Goal: Complete application form

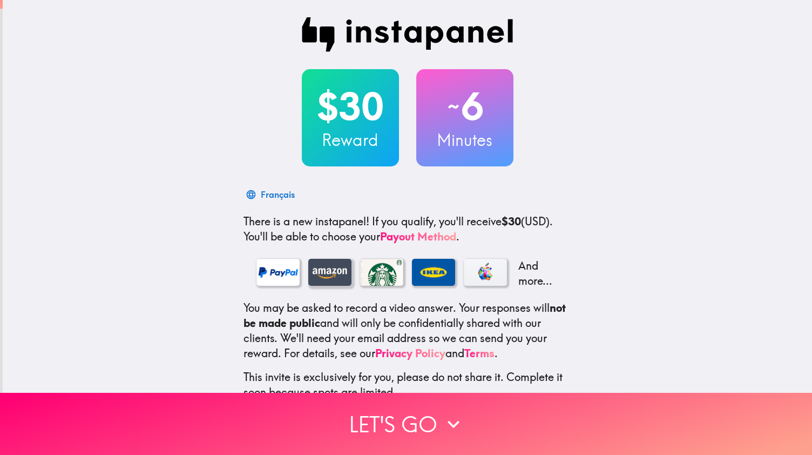
click at [319, 273] on div at bounding box center [329, 272] width 43 height 27
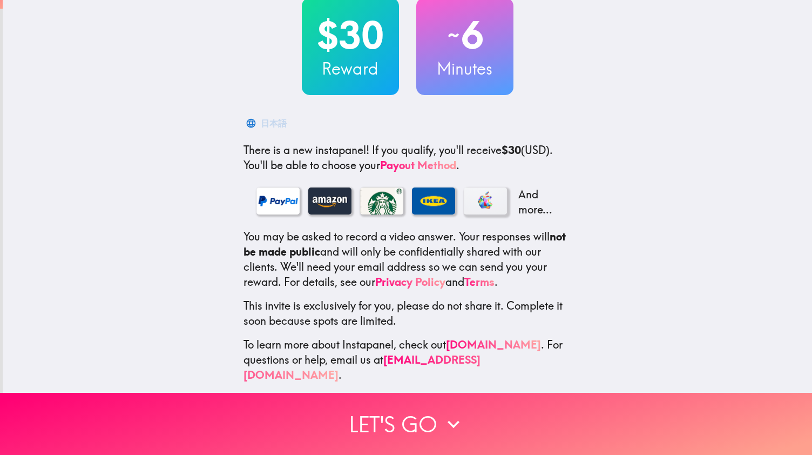
click at [474, 210] on div at bounding box center [485, 200] width 43 height 27
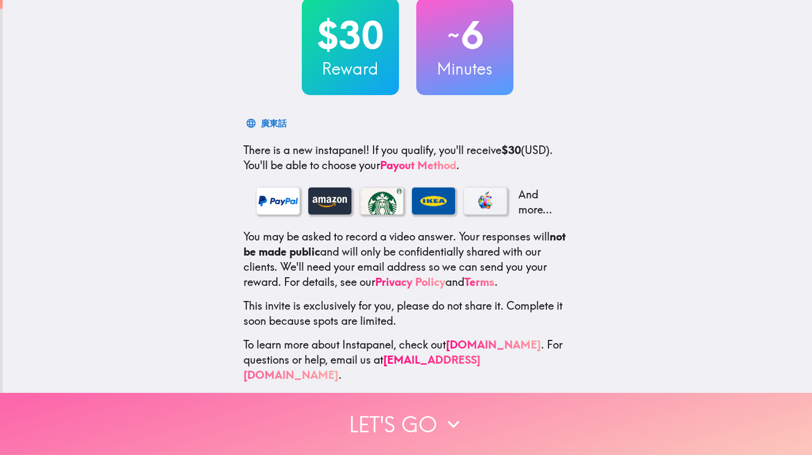
click at [413, 406] on button "Let's go" at bounding box center [406, 424] width 812 height 62
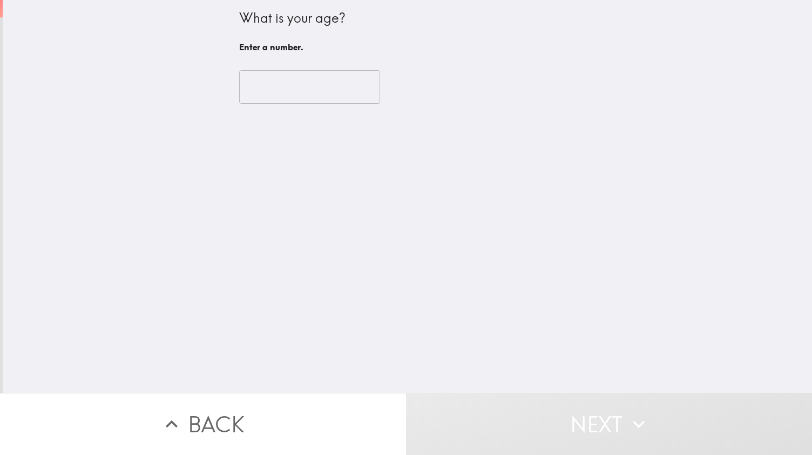
click at [298, 73] on input "number" at bounding box center [309, 86] width 141 height 33
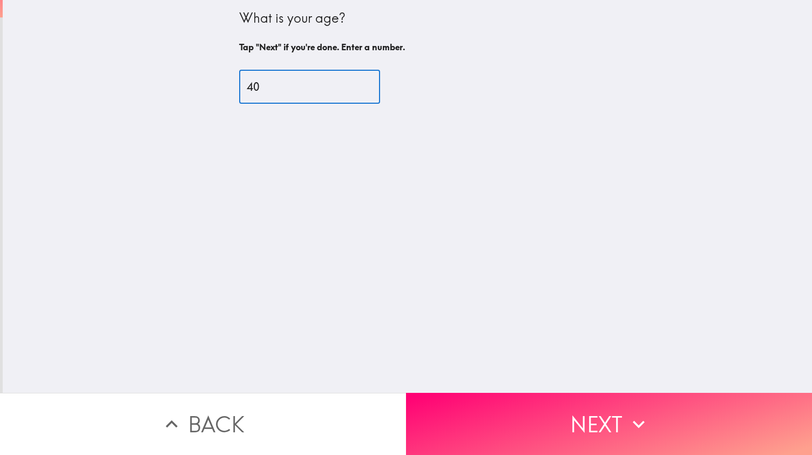
type input "4"
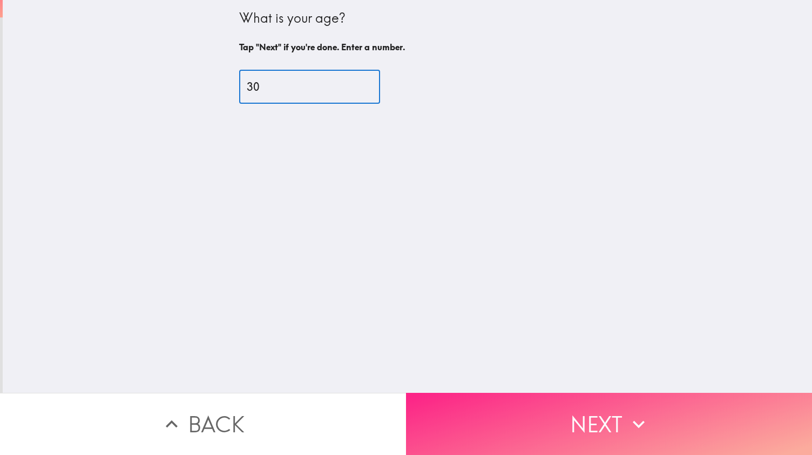
type input "30"
click at [519, 405] on button "Next" at bounding box center [609, 424] width 406 height 62
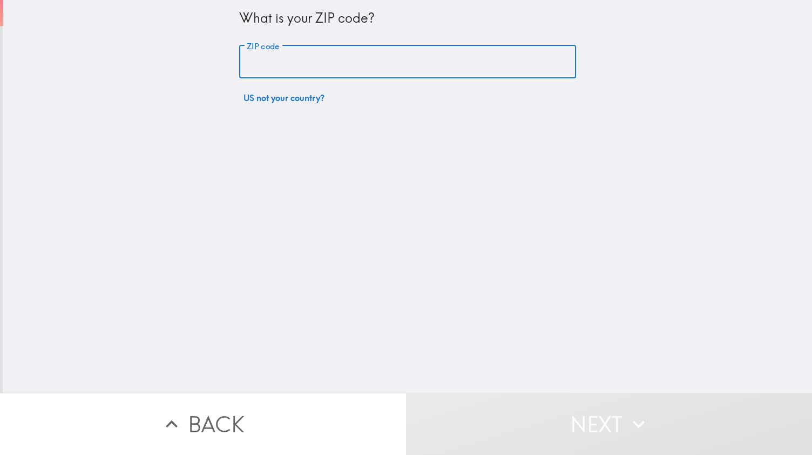
click at [306, 56] on input "ZIP code" at bounding box center [407, 61] width 337 height 33
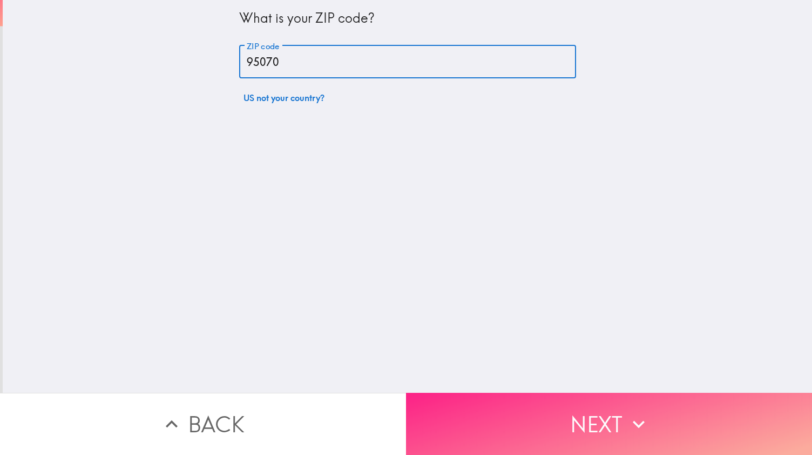
type input "95070"
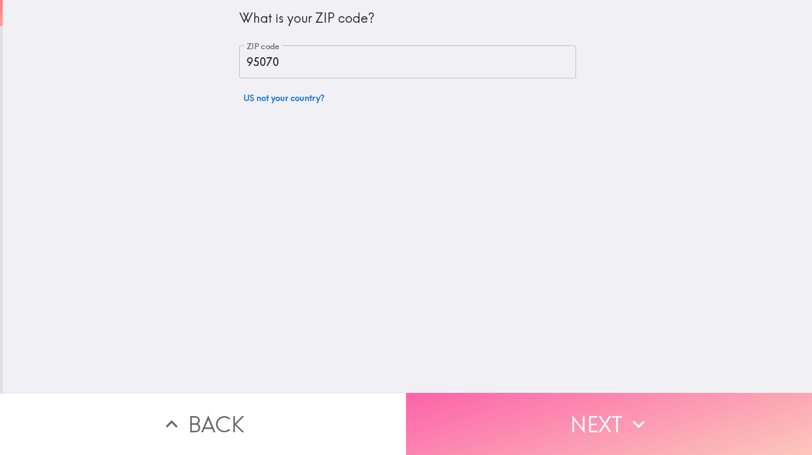
click at [445, 405] on button "Next" at bounding box center [609, 424] width 406 height 62
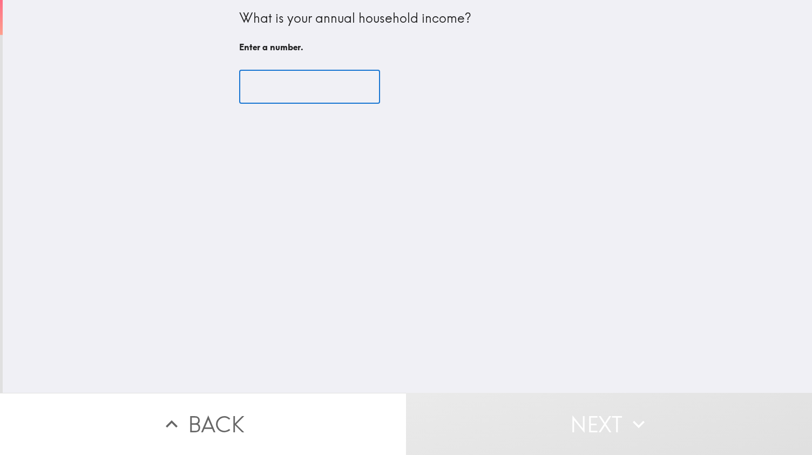
drag, startPoint x: 366, startPoint y: 198, endPoint x: 280, endPoint y: 71, distance: 152.9
click at [280, 71] on input "number" at bounding box center [309, 86] width 141 height 33
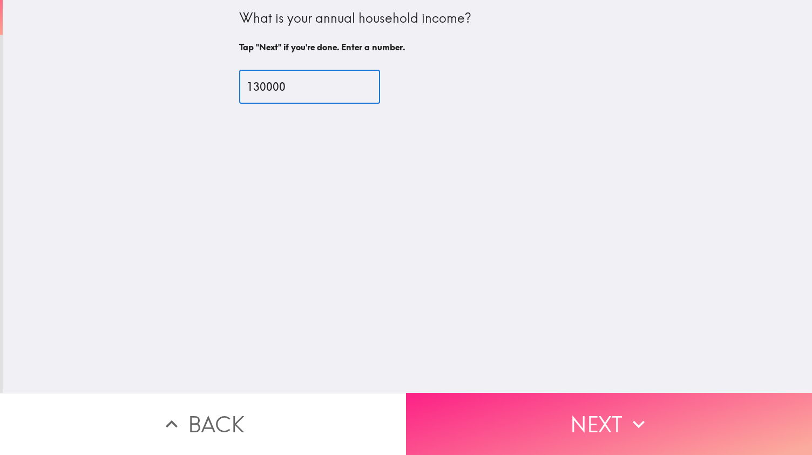
type input "130000"
click at [449, 393] on button "Next" at bounding box center [609, 424] width 406 height 62
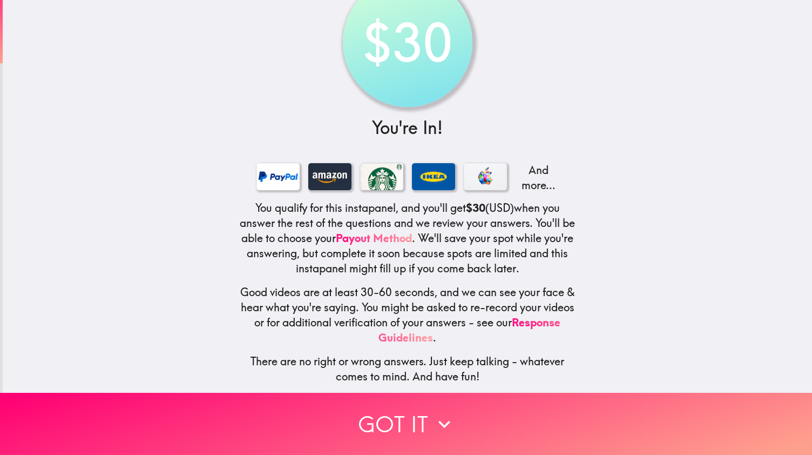
scroll to position [48, 0]
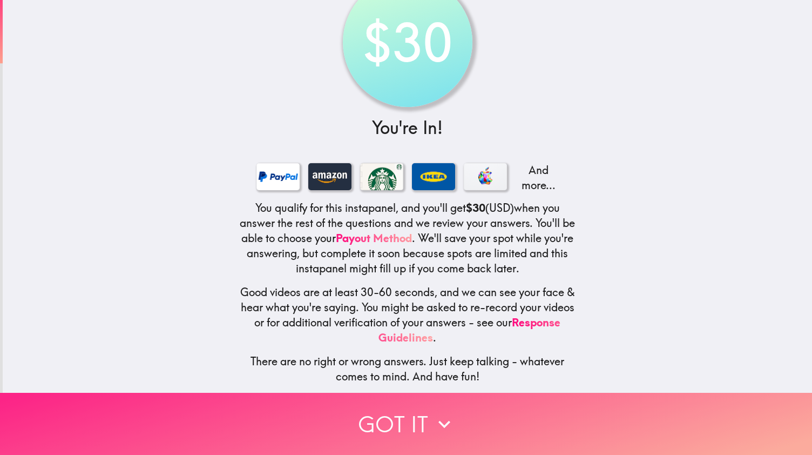
click at [389, 418] on button "Got it" at bounding box center [406, 424] width 812 height 62
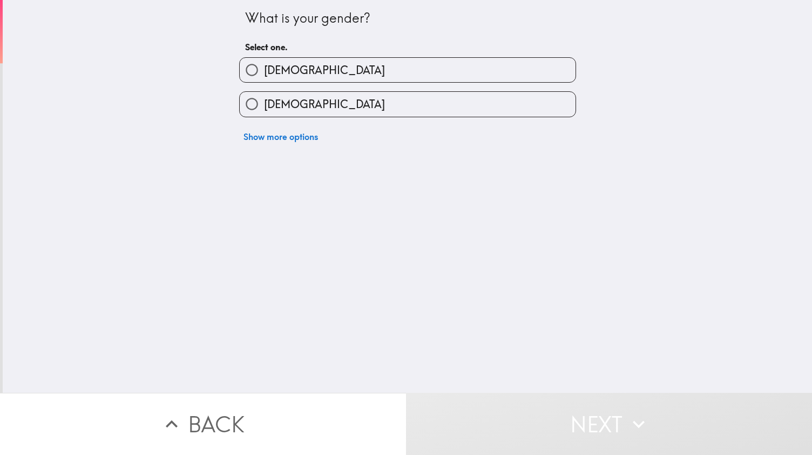
scroll to position [0, 0]
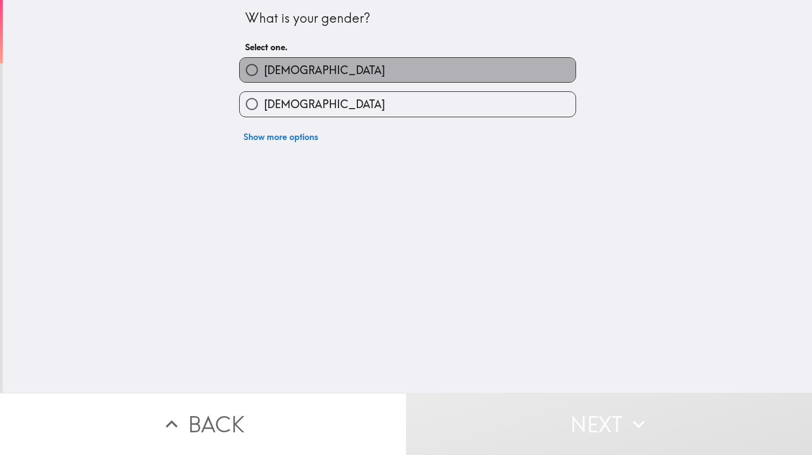
click at [305, 76] on label "[DEMOGRAPHIC_DATA]" at bounding box center [408, 70] width 336 height 24
click at [264, 76] on input "[DEMOGRAPHIC_DATA]" at bounding box center [252, 70] width 24 height 24
radio input "true"
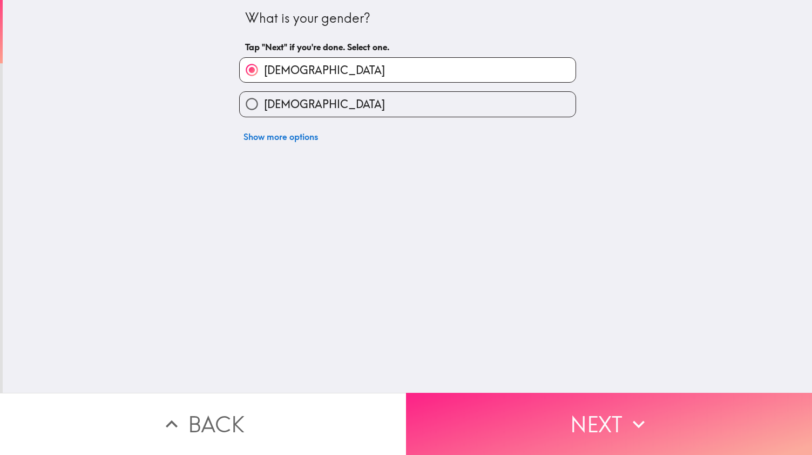
drag, startPoint x: 522, startPoint y: 402, endPoint x: 519, endPoint y: 395, distance: 7.5
click at [519, 395] on button "Next" at bounding box center [609, 424] width 406 height 62
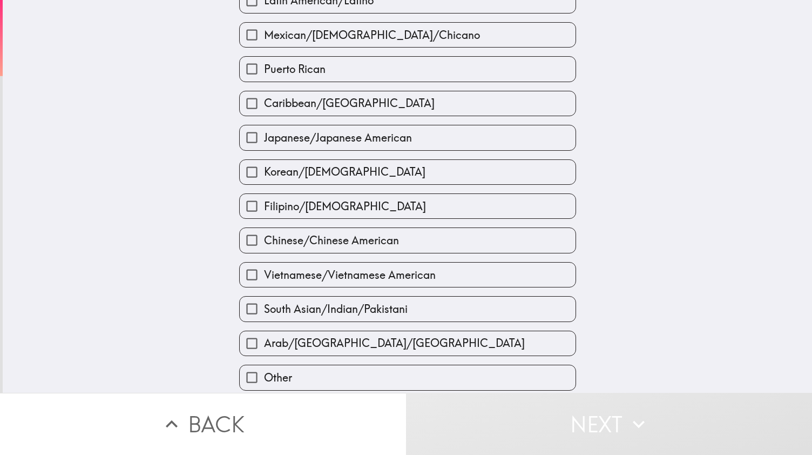
scroll to position [307, 0]
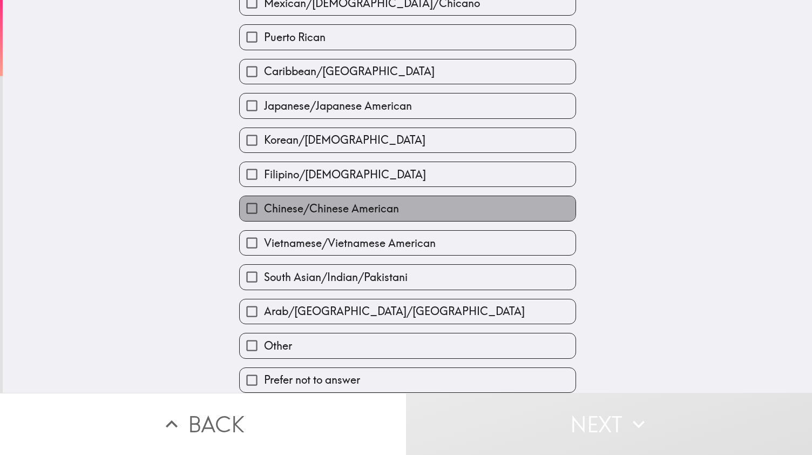
click at [350, 207] on span "Chinese/Chinese American" at bounding box center [331, 208] width 135 height 15
click at [264, 207] on input "Chinese/Chinese American" at bounding box center [252, 208] width 24 height 24
checkbox input "true"
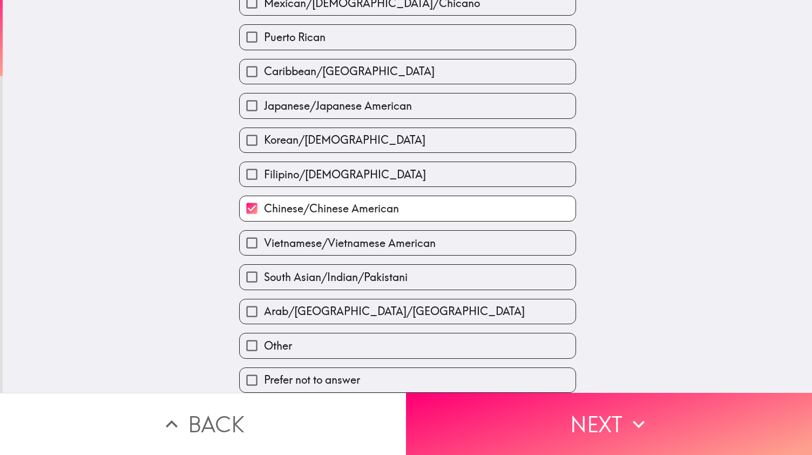
scroll to position [322, 0]
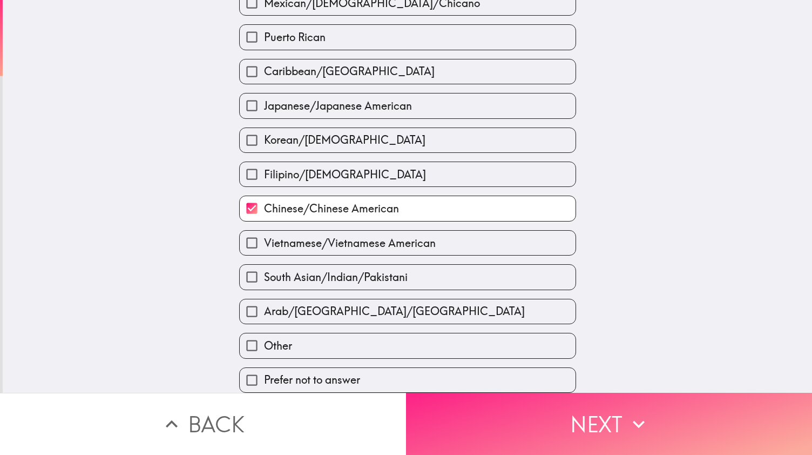
click at [525, 418] on button "Next" at bounding box center [609, 424] width 406 height 62
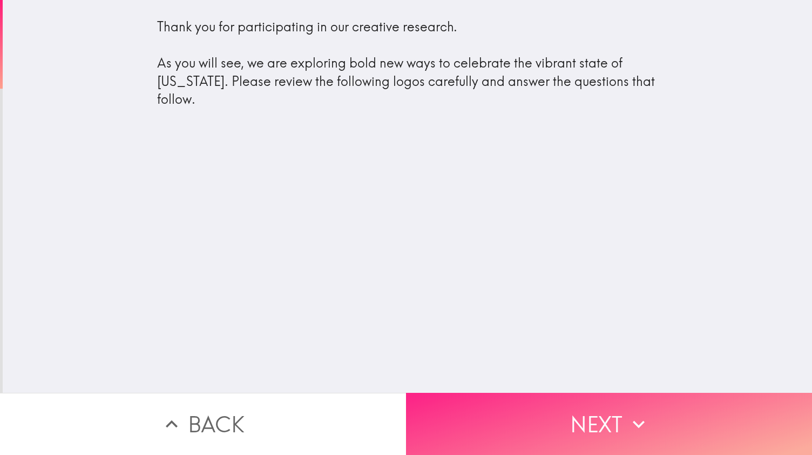
click at [510, 413] on button "Next" at bounding box center [609, 424] width 406 height 62
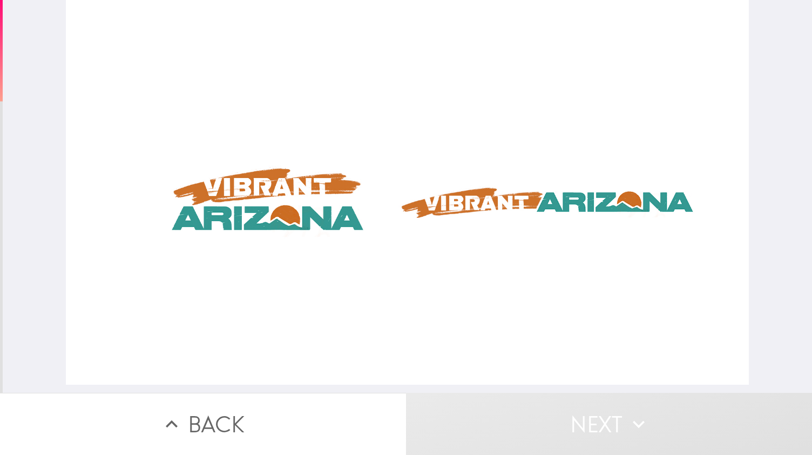
scroll to position [0, 1]
click at [299, 212] on div at bounding box center [408, 192] width 684 height 384
click at [356, 199] on div at bounding box center [408, 192] width 684 height 384
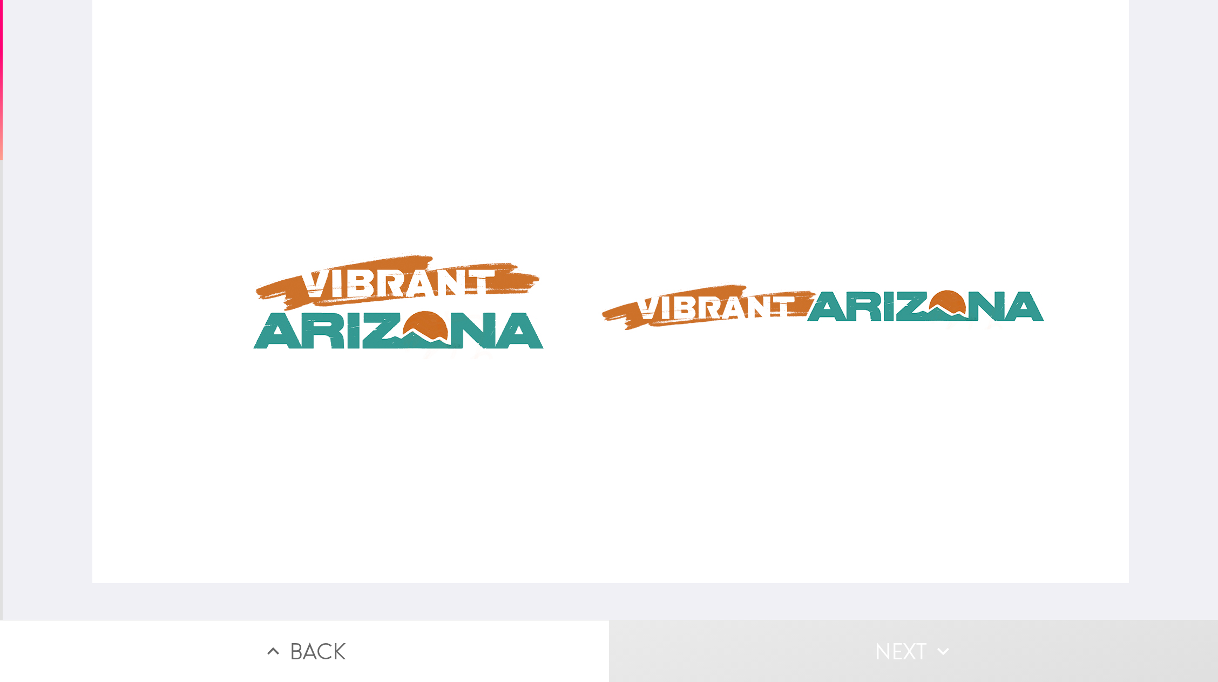
click at [362, 454] on button "Back" at bounding box center [304, 651] width 609 height 62
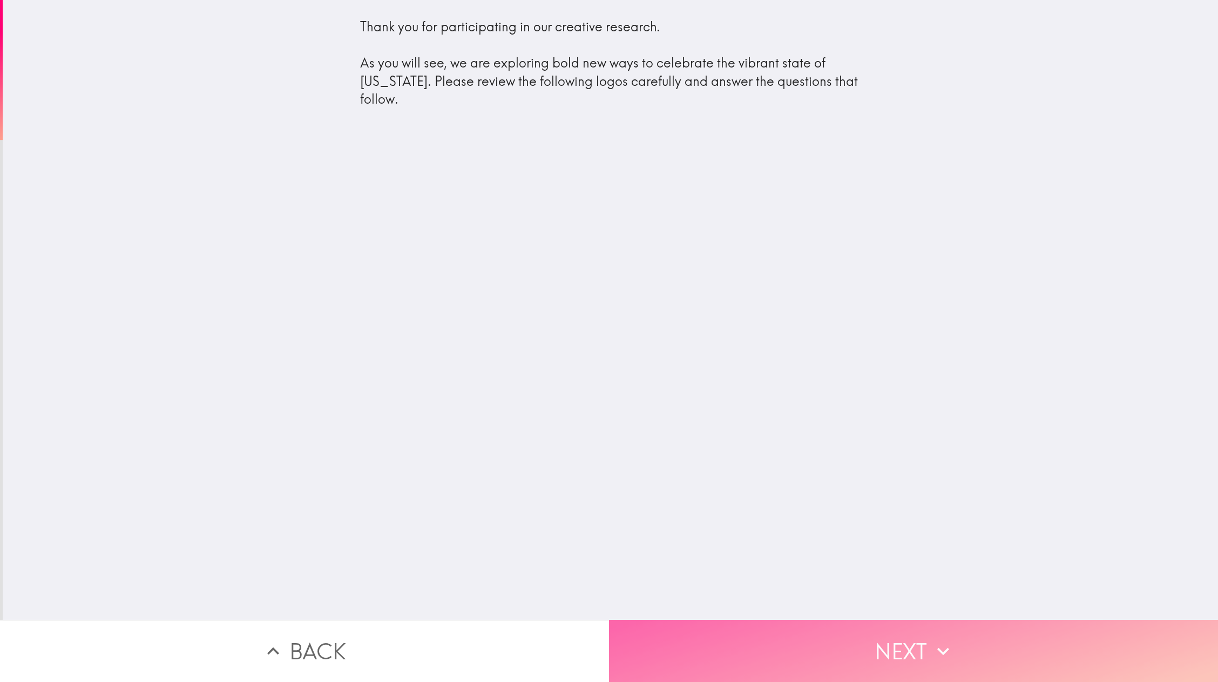
click at [765, 454] on button "Next" at bounding box center [913, 651] width 609 height 62
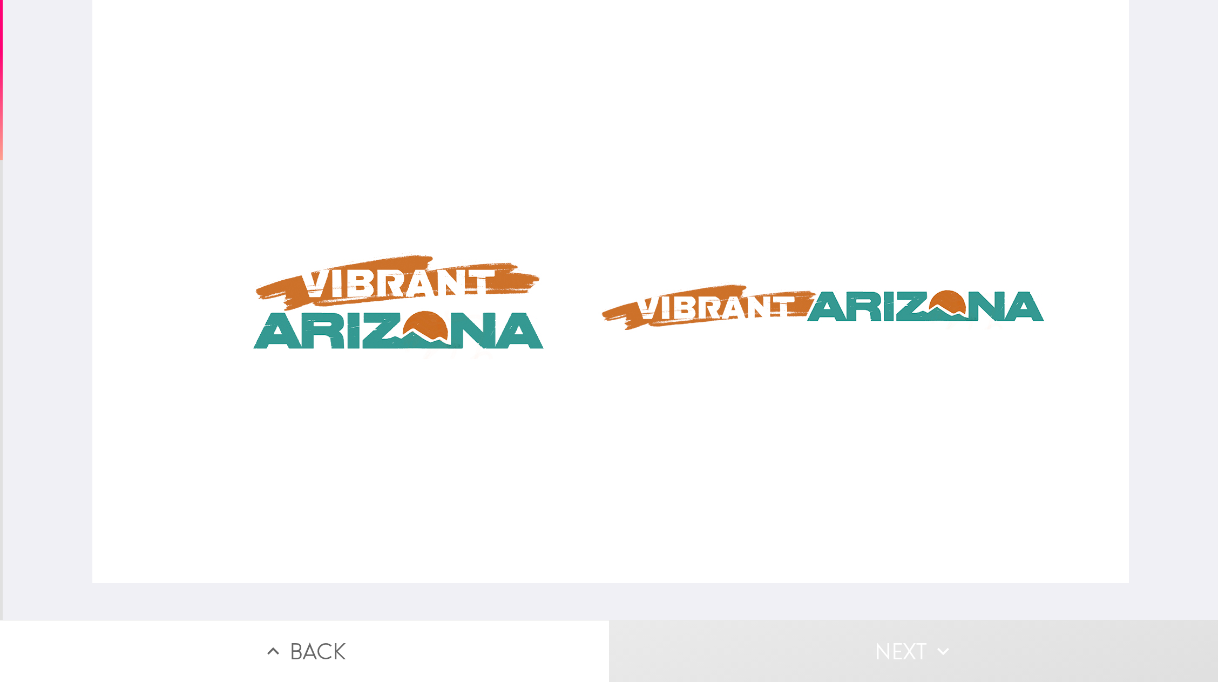
click at [714, 334] on div at bounding box center [610, 291] width 1037 height 583
click at [812, 454] on button "Next" at bounding box center [913, 651] width 609 height 62
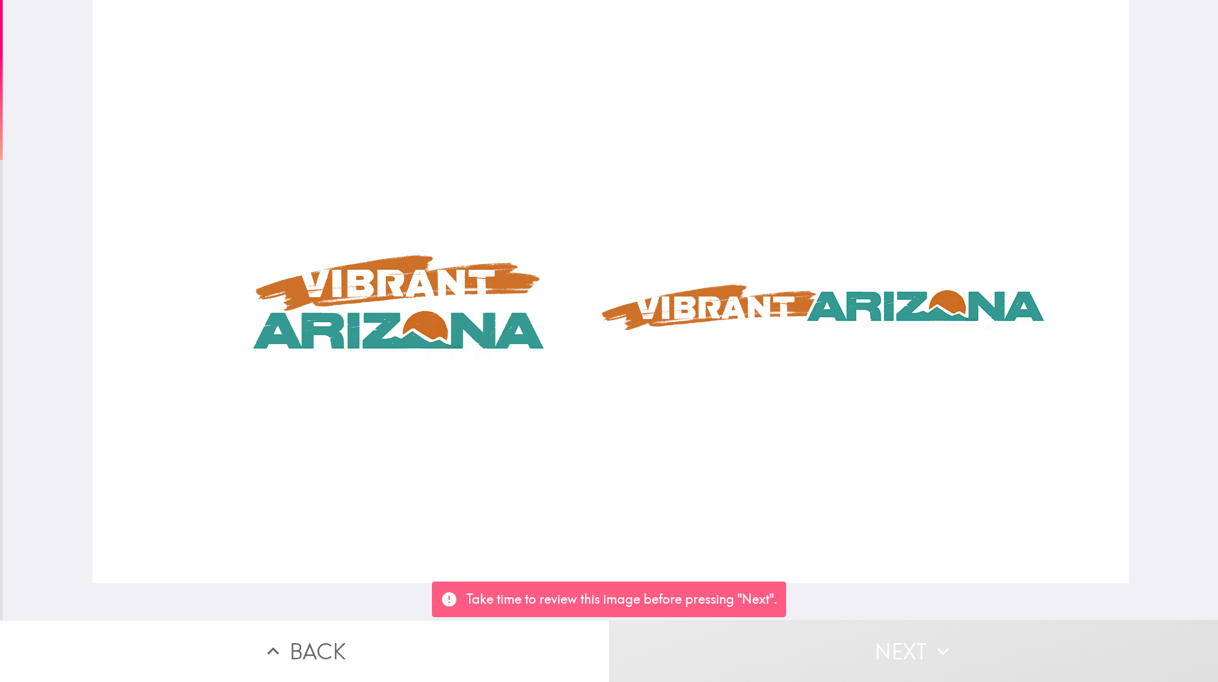
click at [812, 454] on button "Next" at bounding box center [913, 651] width 609 height 62
click at [778, 454] on p "Take time to review this image before pressing "Next"." at bounding box center [622, 599] width 311 height 18
click at [800, 338] on div at bounding box center [610, 291] width 1037 height 583
click at [725, 454] on button "Next" at bounding box center [913, 651] width 609 height 62
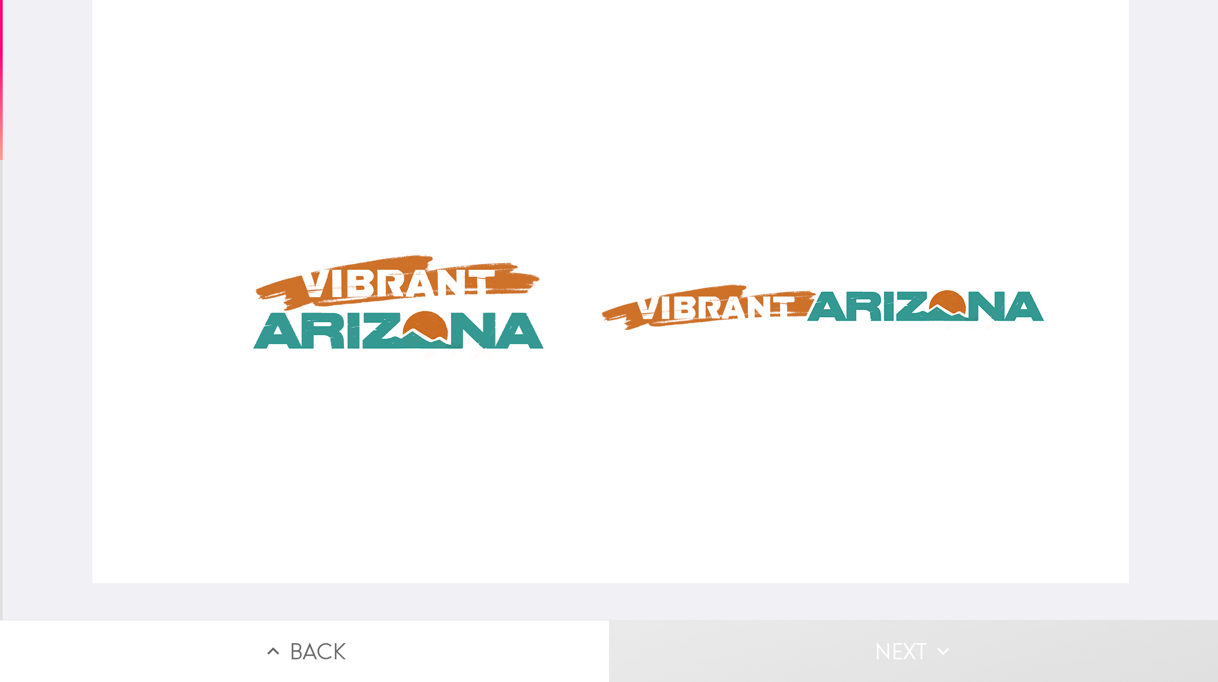
click at [725, 454] on button "Next" at bounding box center [913, 651] width 609 height 62
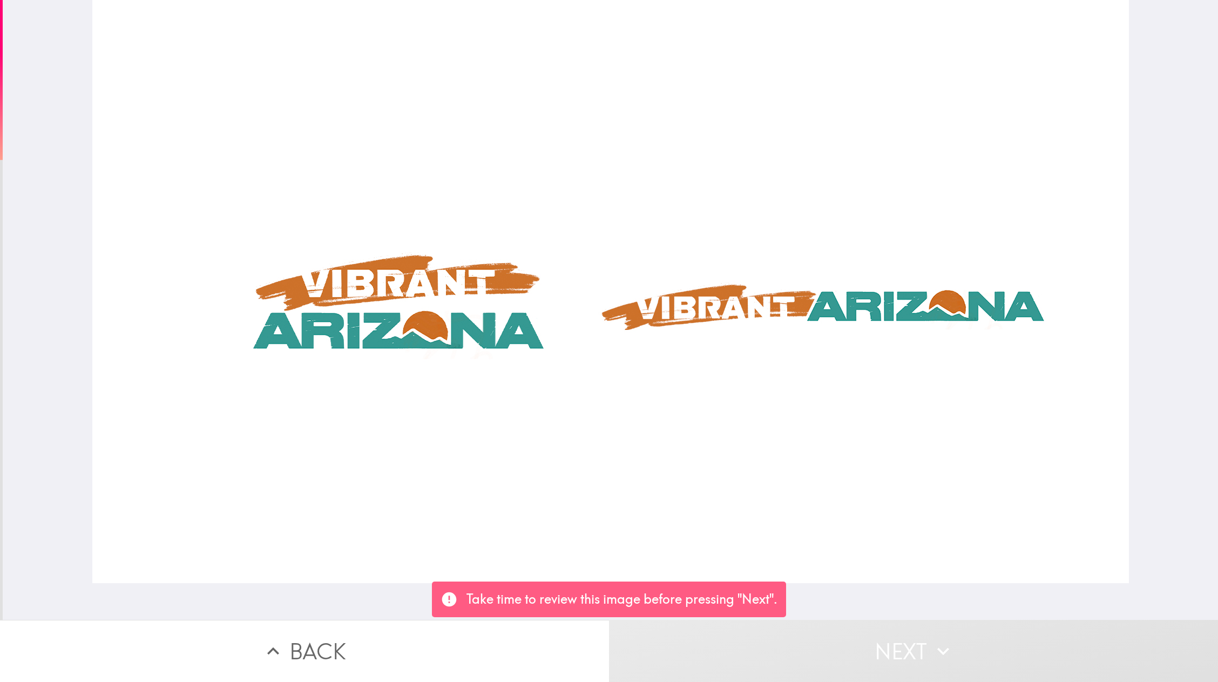
click at [725, 454] on button "Next" at bounding box center [913, 651] width 609 height 62
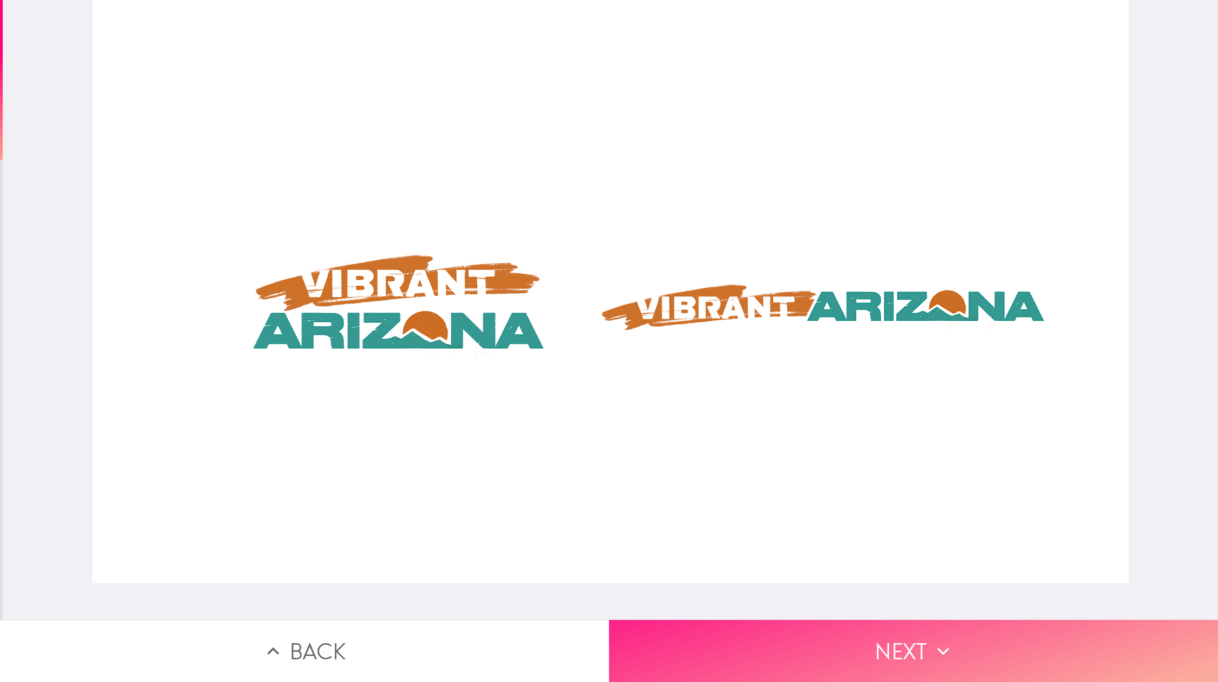
click at [768, 454] on button "Next" at bounding box center [913, 651] width 609 height 62
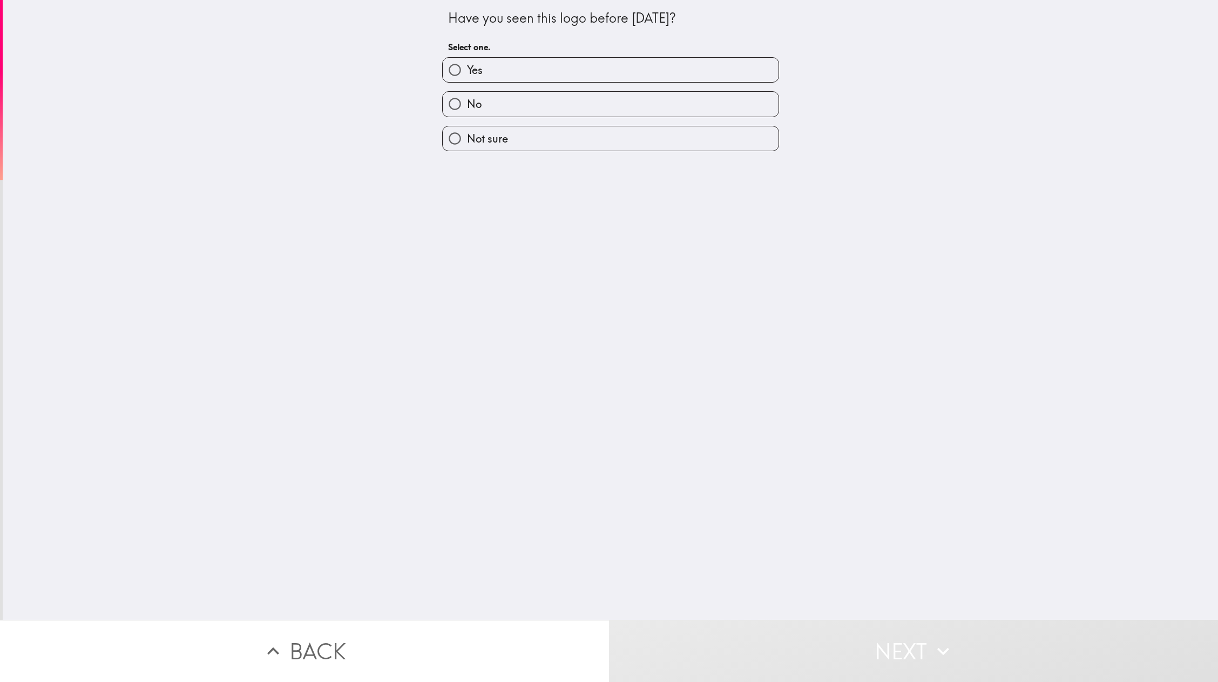
click at [528, 107] on label "No" at bounding box center [611, 104] width 336 height 24
click at [467, 107] on input "No" at bounding box center [455, 104] width 24 height 24
radio input "true"
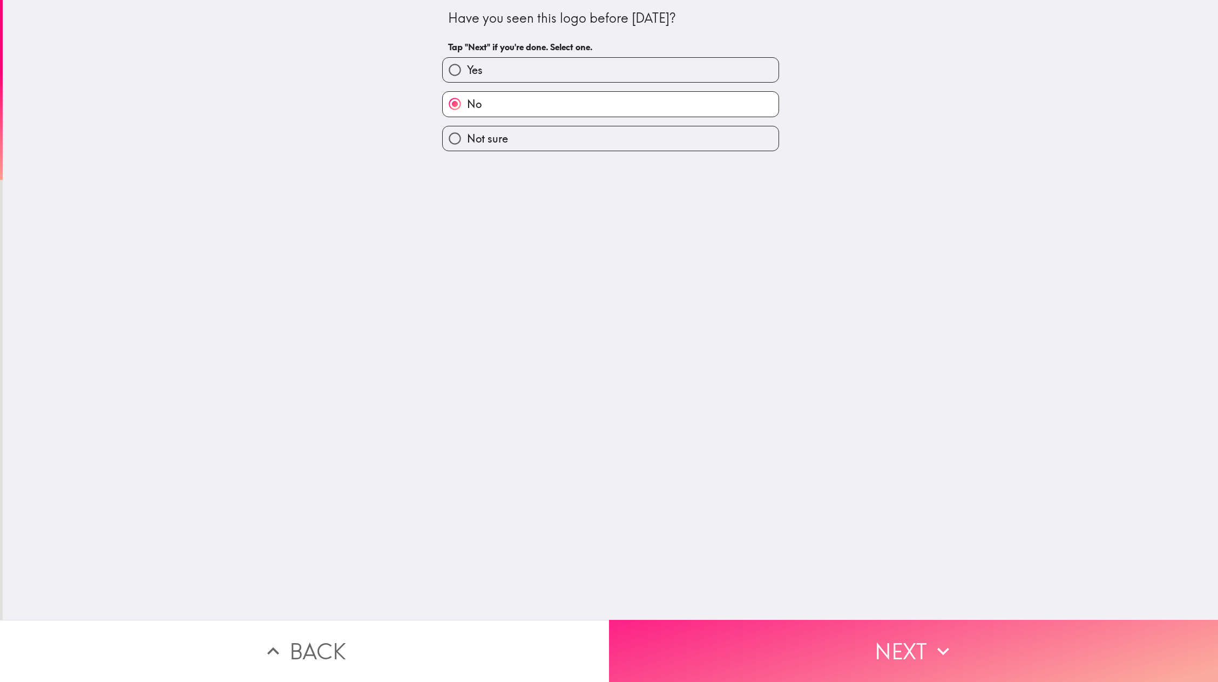
click at [696, 454] on button "Next" at bounding box center [913, 651] width 609 height 62
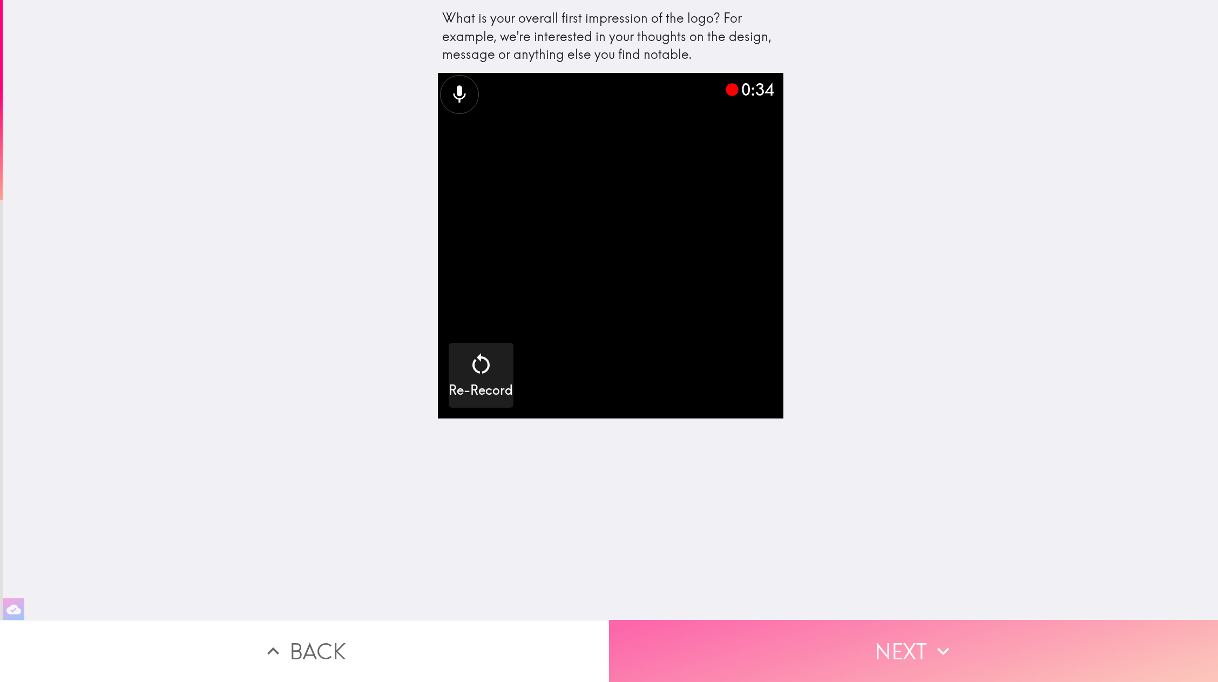
click at [713, 454] on button "Next" at bounding box center [913, 651] width 609 height 62
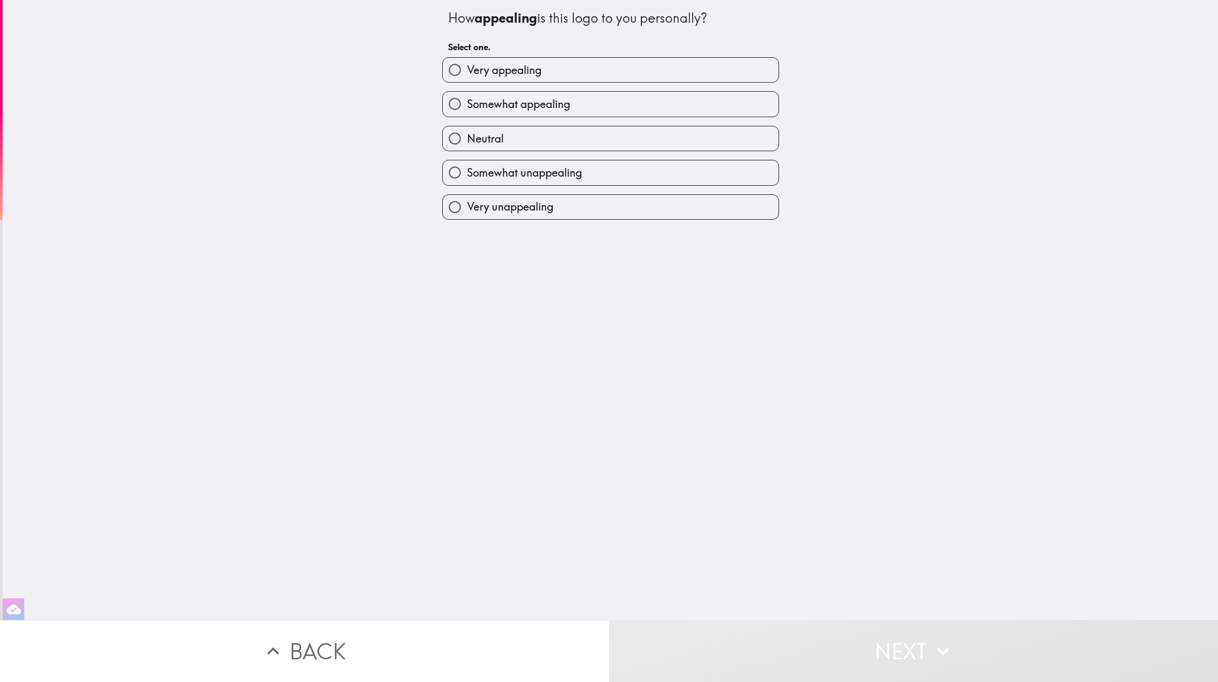
click at [565, 107] on label "Somewhat appealing" at bounding box center [611, 104] width 336 height 24
click at [467, 107] on input "Somewhat appealing" at bounding box center [455, 104] width 24 height 24
radio input "true"
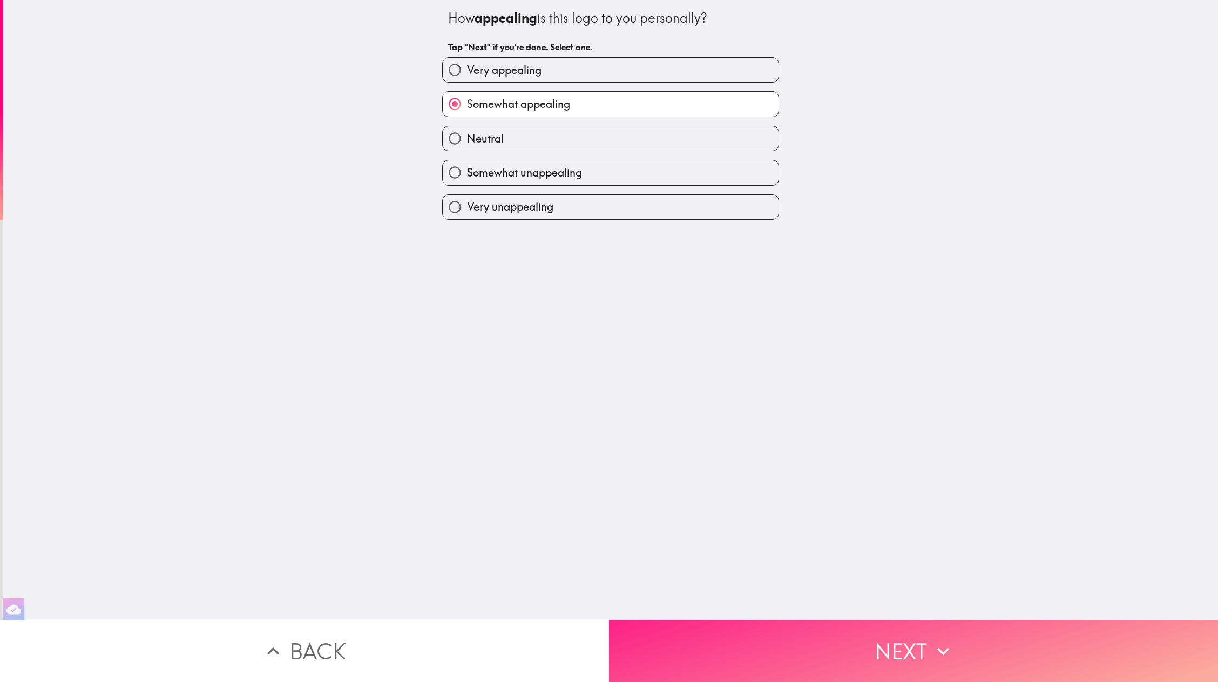
click at [694, 454] on button "Next" at bounding box center [913, 651] width 609 height 62
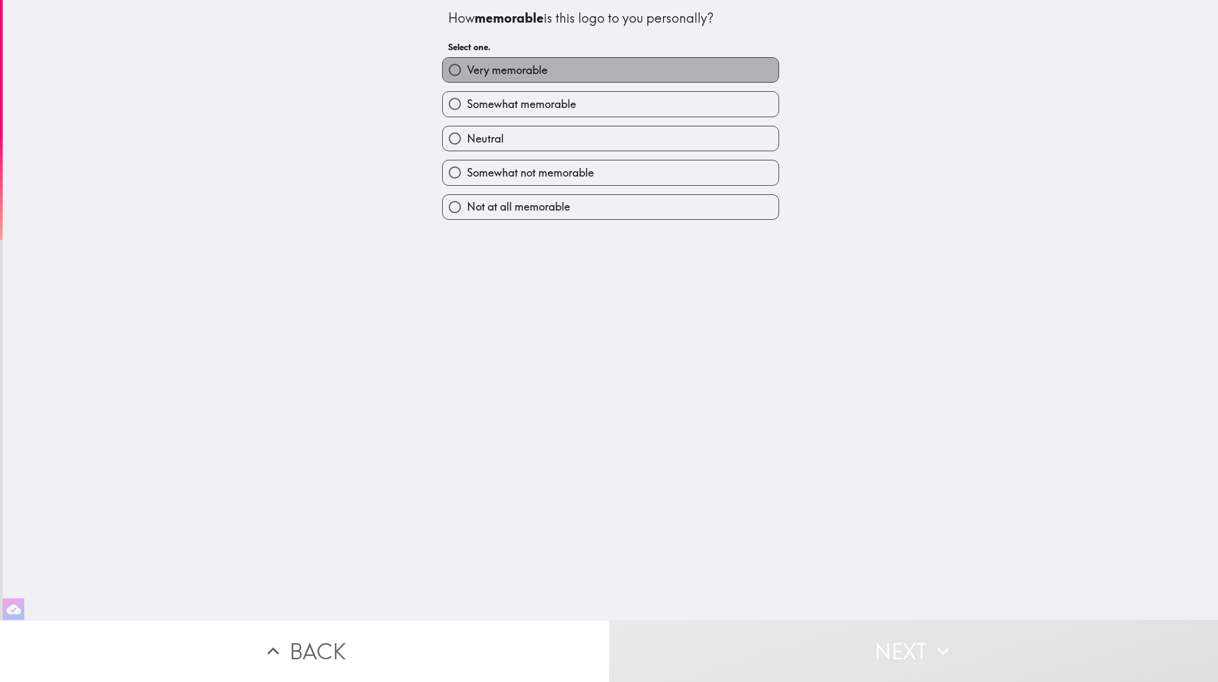
click at [599, 70] on label "Very memorable" at bounding box center [611, 70] width 336 height 24
click at [467, 70] on input "Very memorable" at bounding box center [455, 70] width 24 height 24
radio input "true"
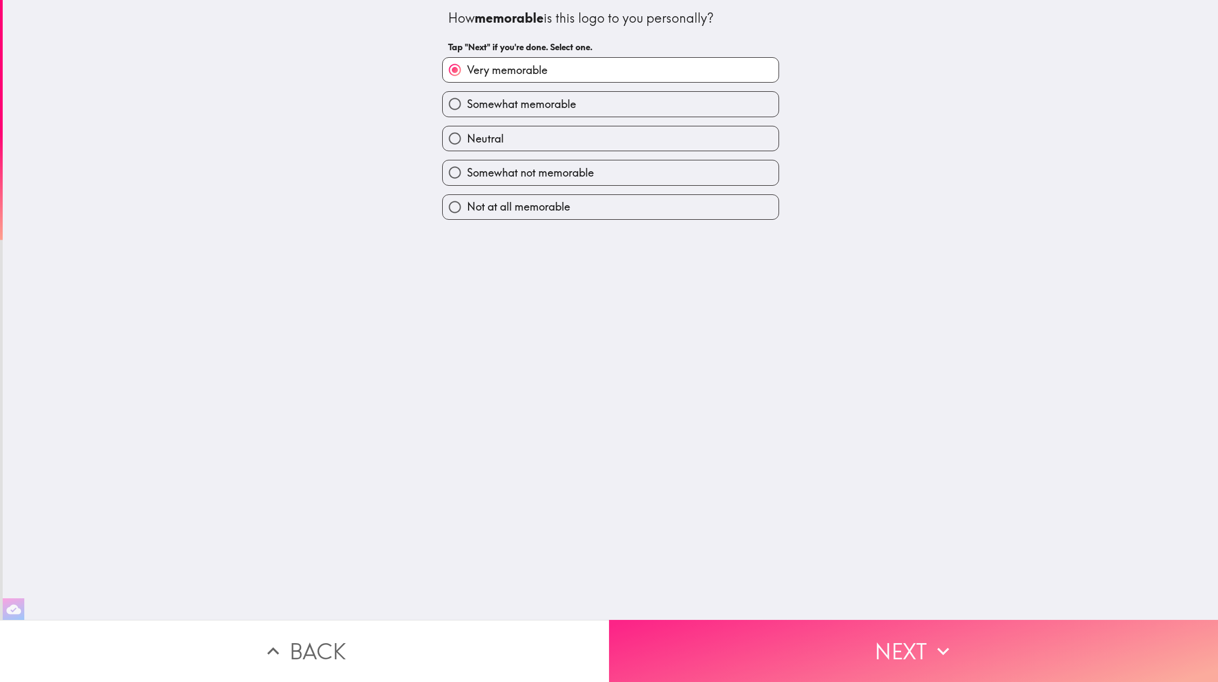
click at [732, 454] on button "Next" at bounding box center [913, 651] width 609 height 62
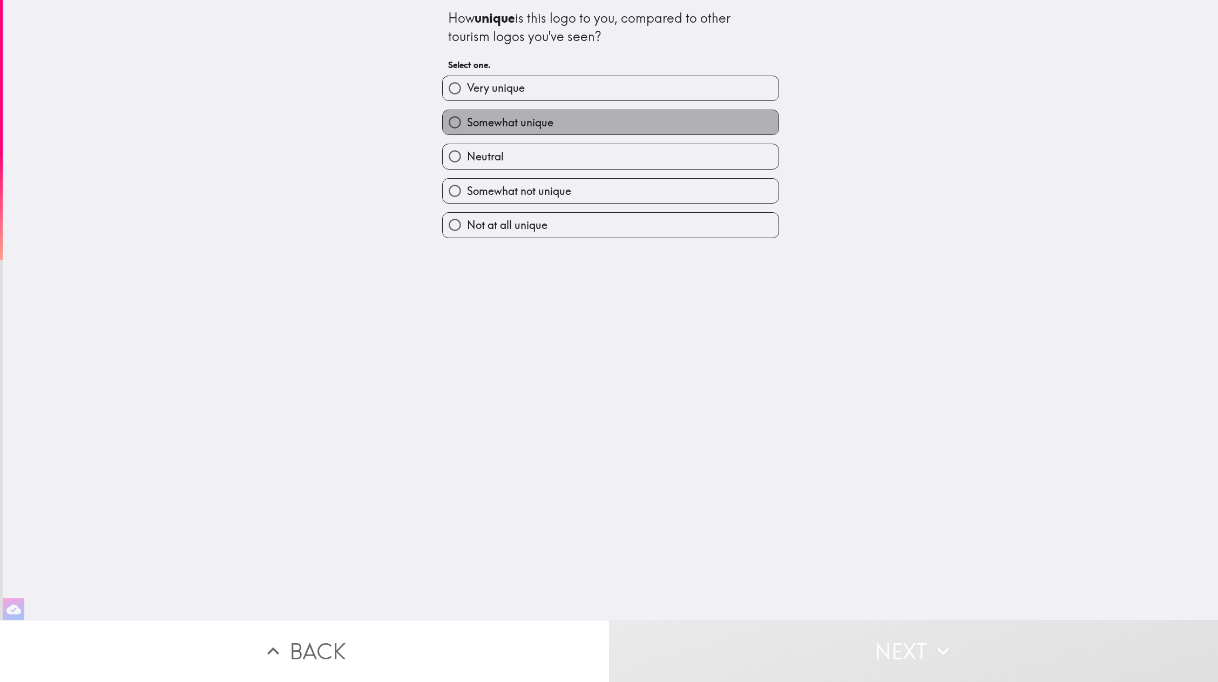
click at [600, 116] on label "Somewhat unique" at bounding box center [611, 122] width 336 height 24
click at [467, 116] on input "Somewhat unique" at bounding box center [455, 122] width 24 height 24
radio input "true"
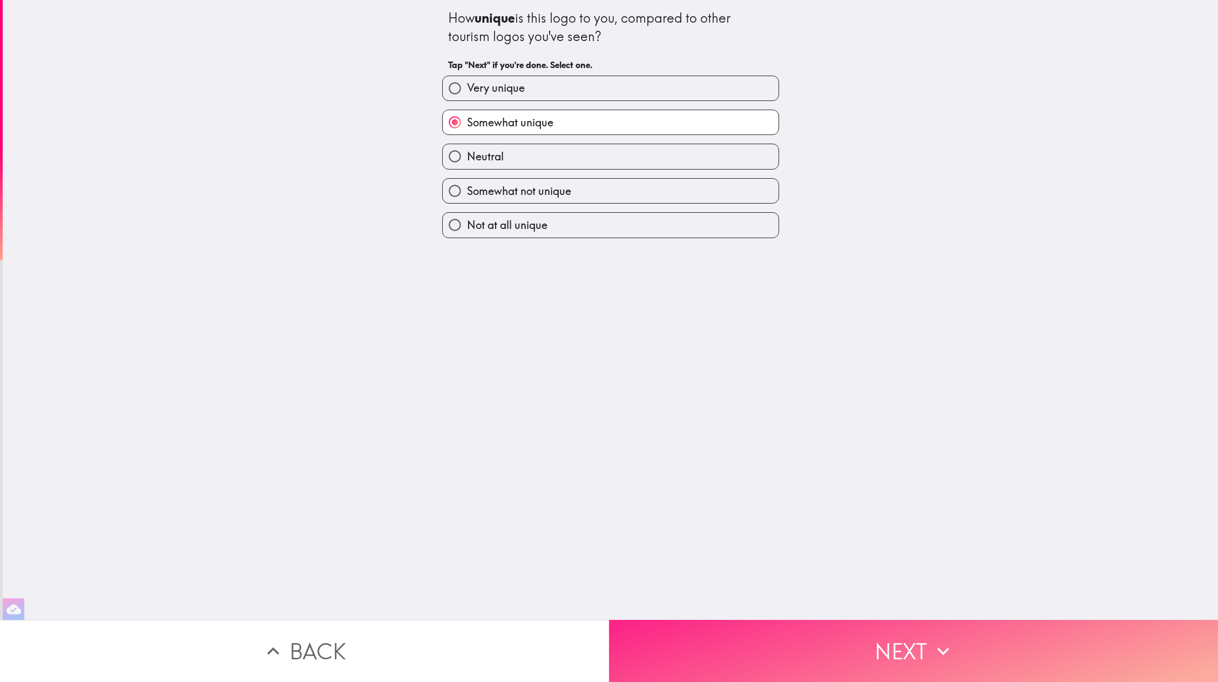
click at [721, 454] on button "Next" at bounding box center [913, 651] width 609 height 62
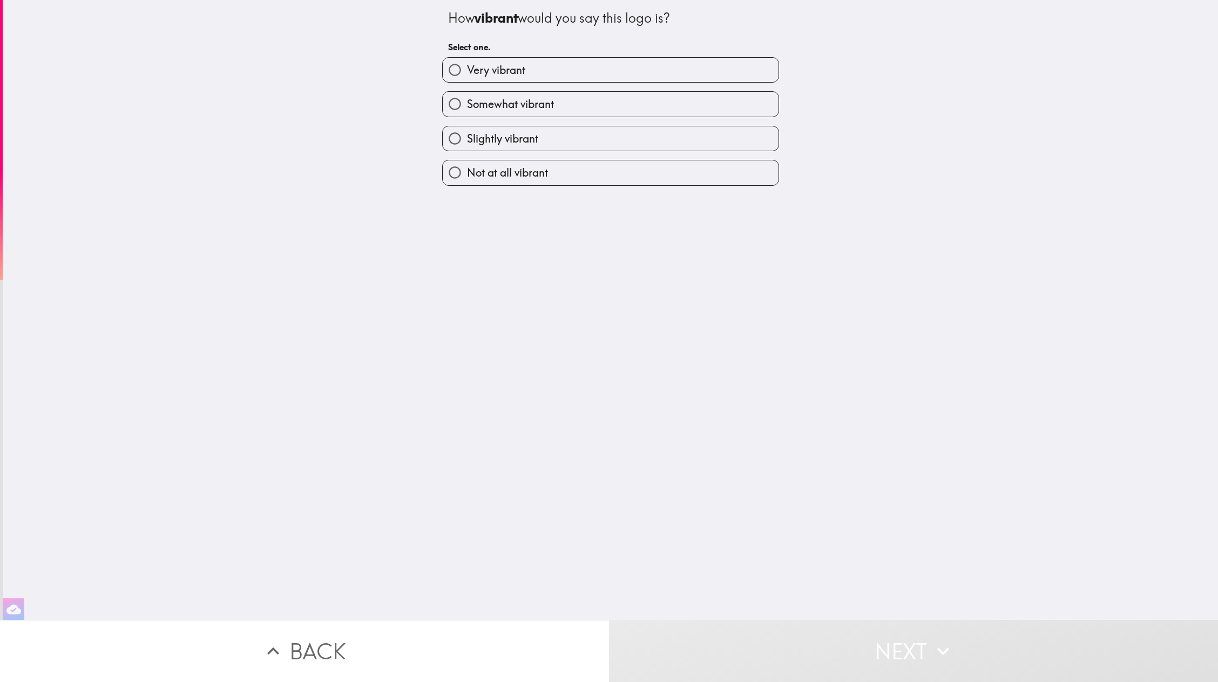
click at [548, 98] on label "Somewhat vibrant" at bounding box center [611, 104] width 336 height 24
click at [467, 98] on input "Somewhat vibrant" at bounding box center [455, 104] width 24 height 24
radio input "true"
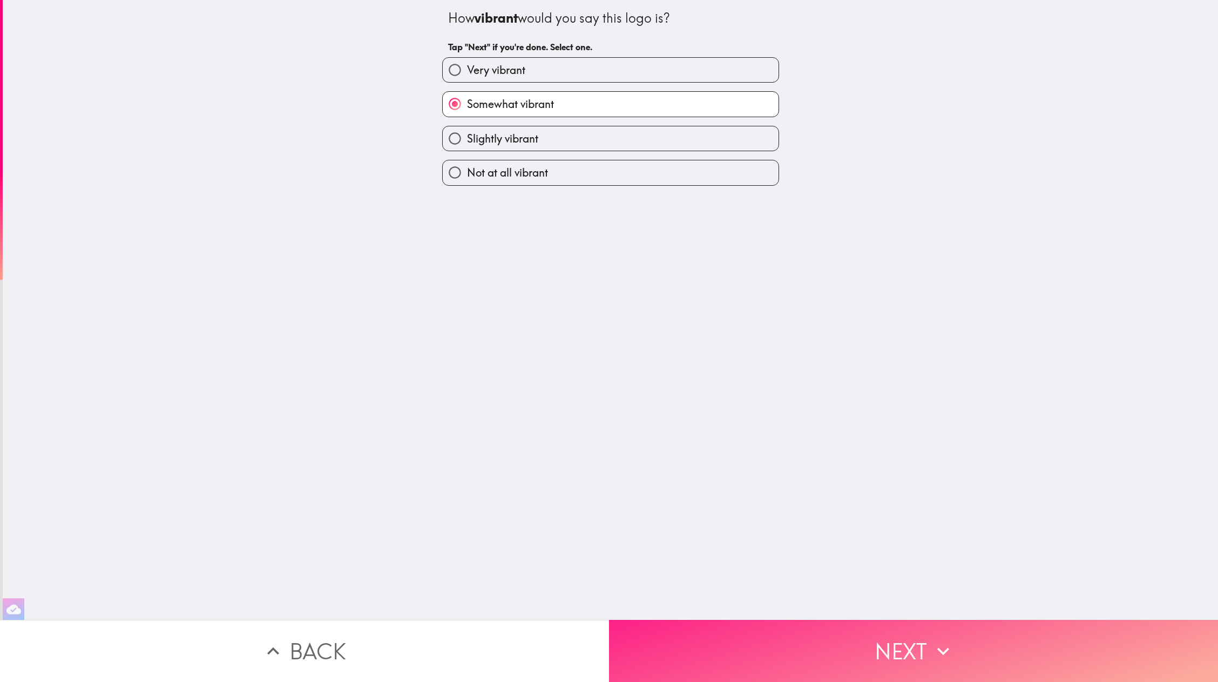
click at [689, 454] on button "Next" at bounding box center [913, 651] width 609 height 62
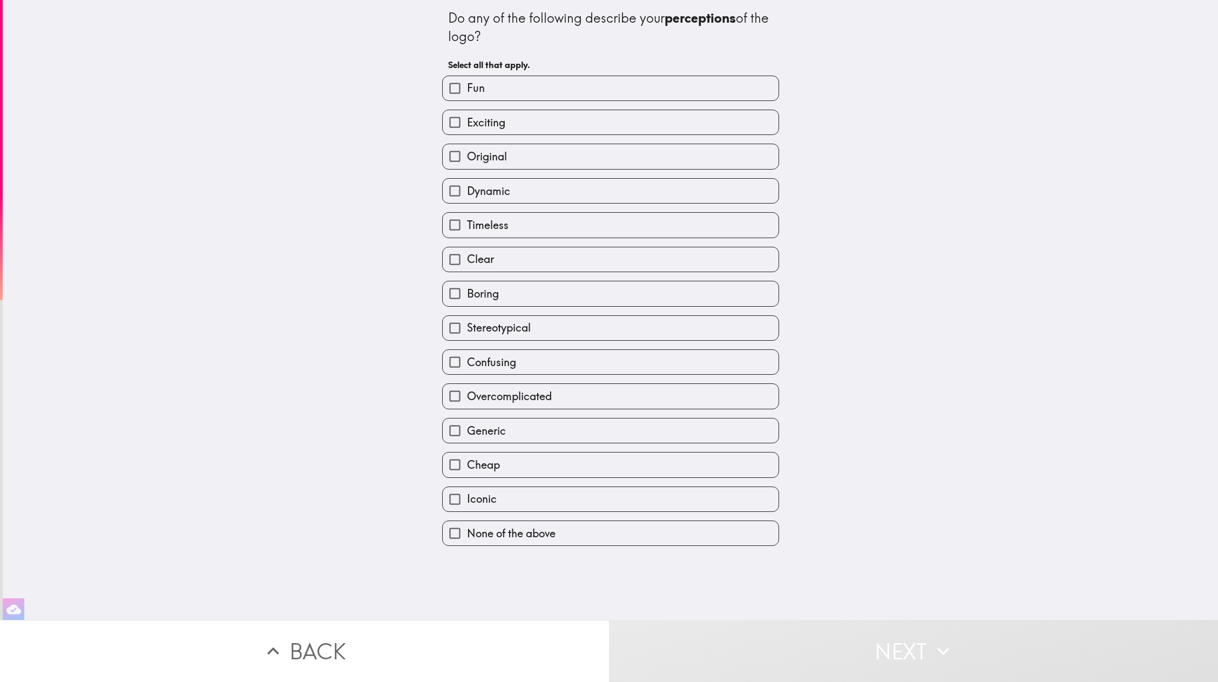
click at [615, 87] on label "Fun" at bounding box center [611, 88] width 336 height 24
click at [467, 87] on input "Fun" at bounding box center [455, 88] width 24 height 24
checkbox input "true"
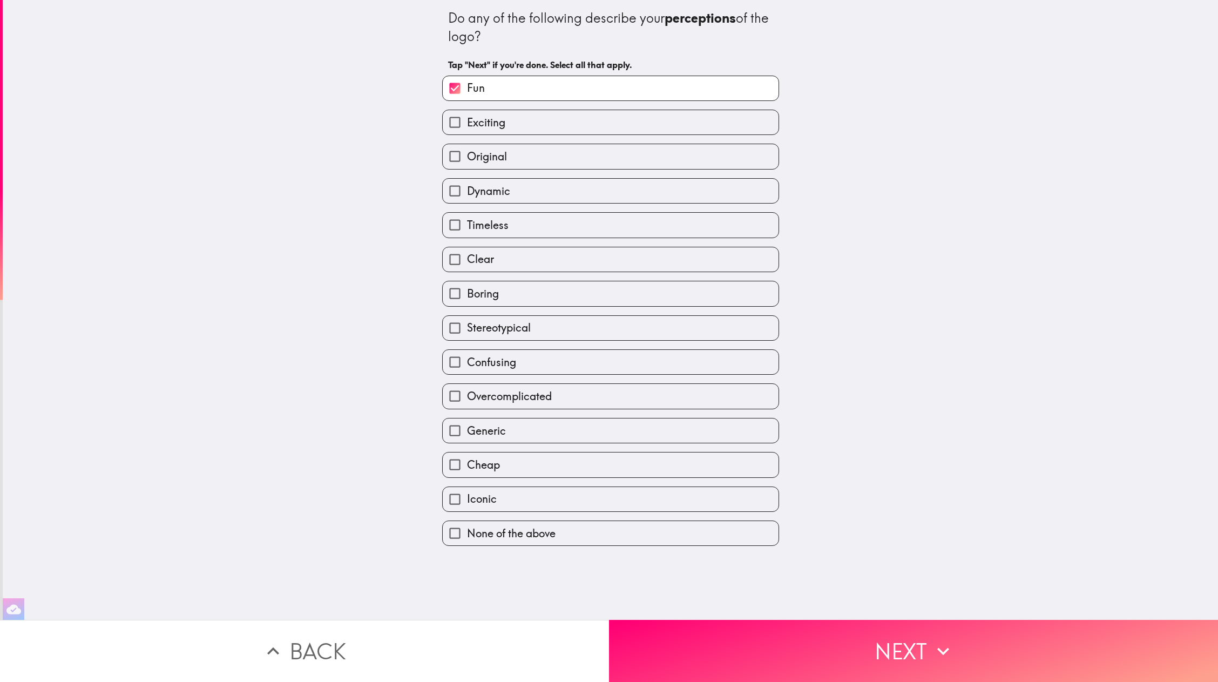
click at [596, 120] on label "Exciting" at bounding box center [611, 122] width 336 height 24
click at [467, 120] on input "Exciting" at bounding box center [455, 122] width 24 height 24
checkbox input "true"
click at [558, 184] on label "Dynamic" at bounding box center [611, 191] width 336 height 24
click at [467, 184] on input "Dynamic" at bounding box center [455, 191] width 24 height 24
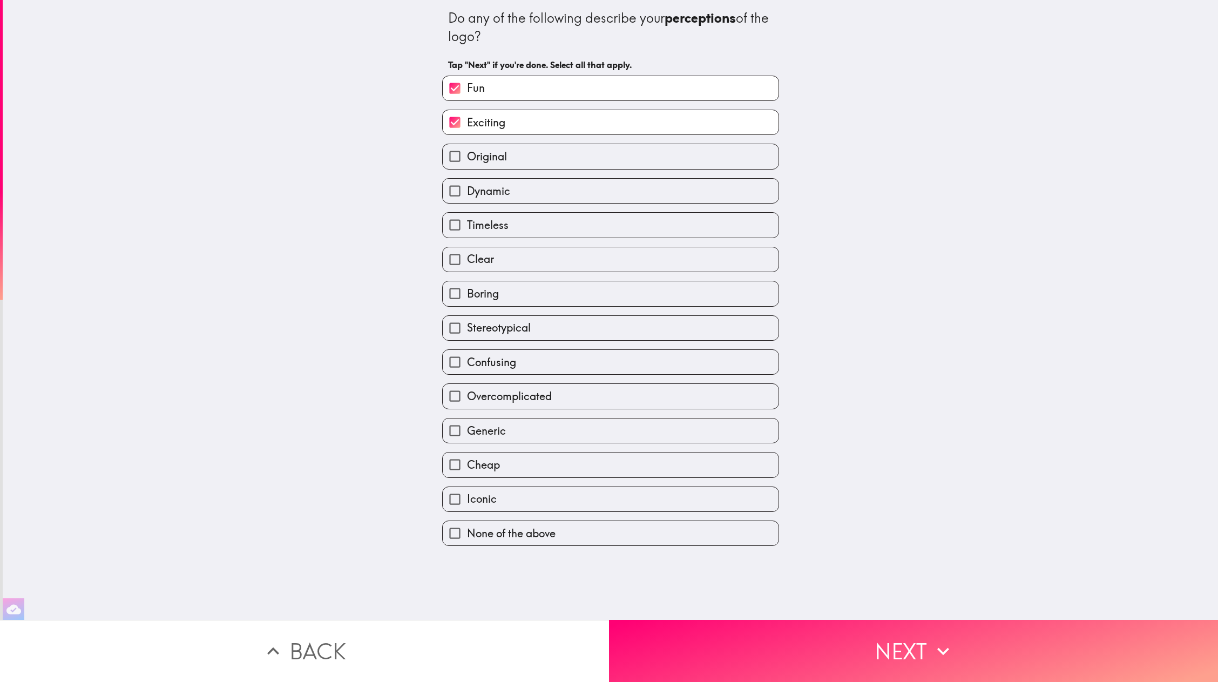
checkbox input "true"
click at [555, 154] on label "Original" at bounding box center [611, 156] width 336 height 24
click at [467, 154] on input "Original" at bounding box center [455, 156] width 24 height 24
checkbox input "true"
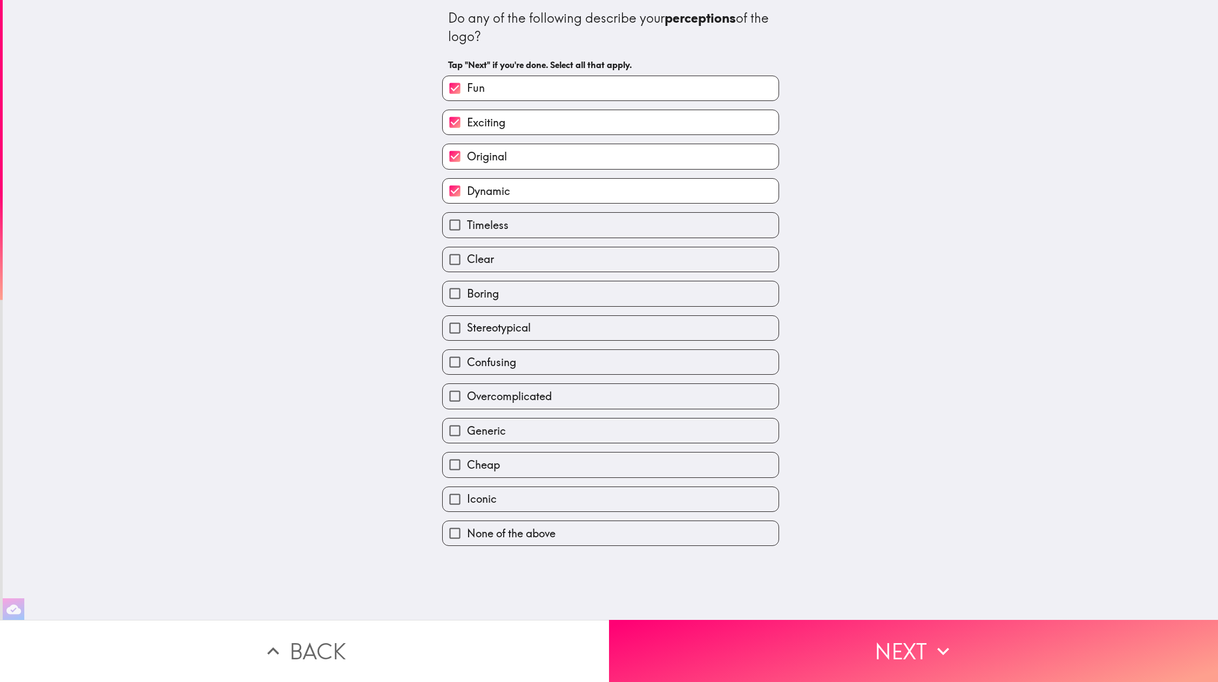
click at [558, 261] on label "Clear" at bounding box center [611, 259] width 336 height 24
click at [467, 261] on input "Clear" at bounding box center [455, 259] width 24 height 24
checkbox input "true"
click at [626, 454] on label "Iconic" at bounding box center [611, 499] width 336 height 24
click at [467, 454] on input "Iconic" at bounding box center [455, 499] width 24 height 24
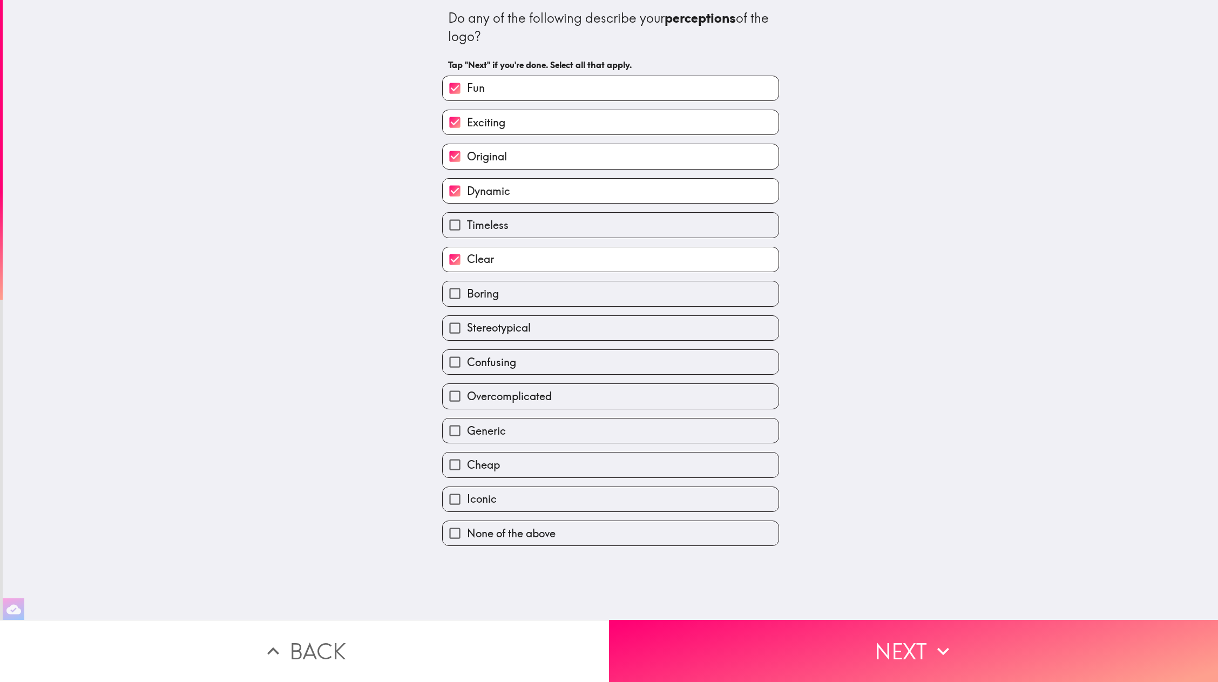
checkbox input "true"
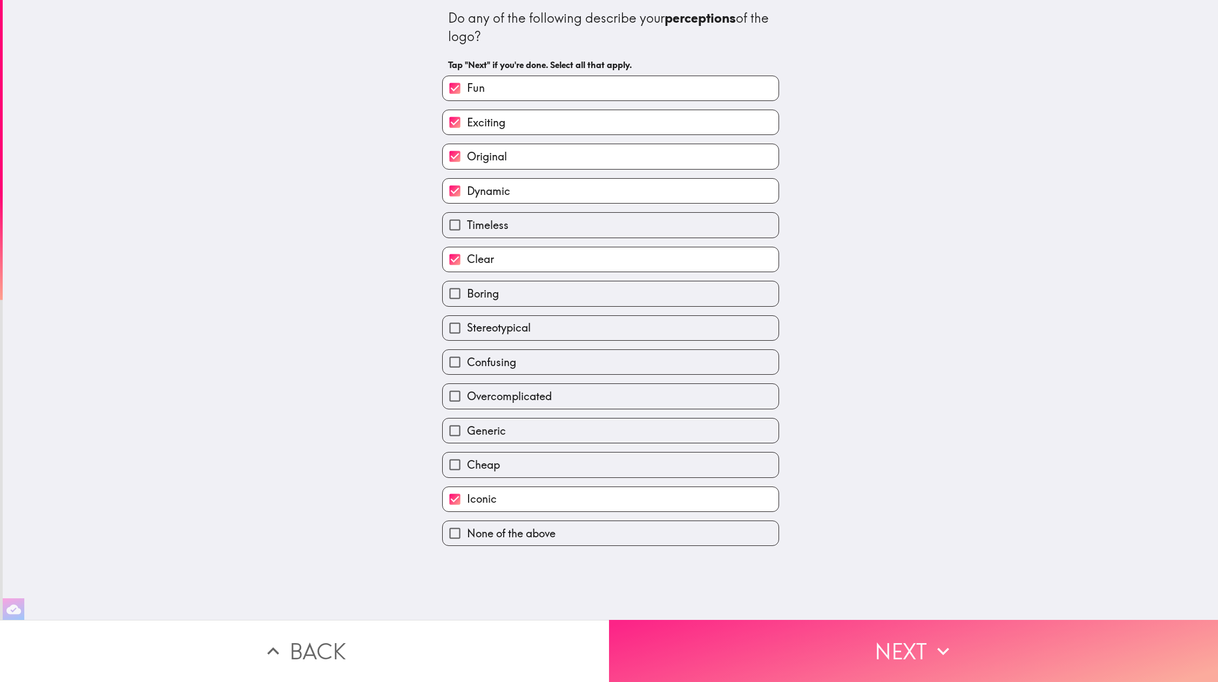
click at [735, 454] on button "Next" at bounding box center [913, 651] width 609 height 62
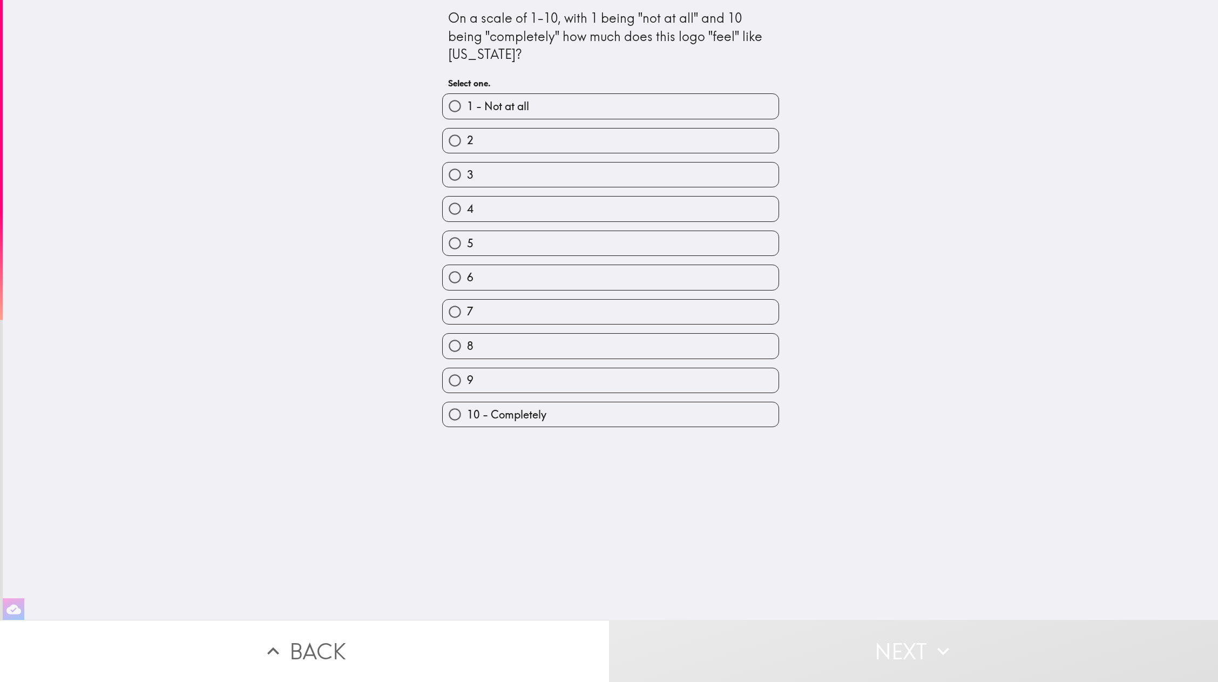
click at [586, 308] on label "7" at bounding box center [611, 312] width 336 height 24
click at [467, 308] on input "7" at bounding box center [455, 312] width 24 height 24
radio input "true"
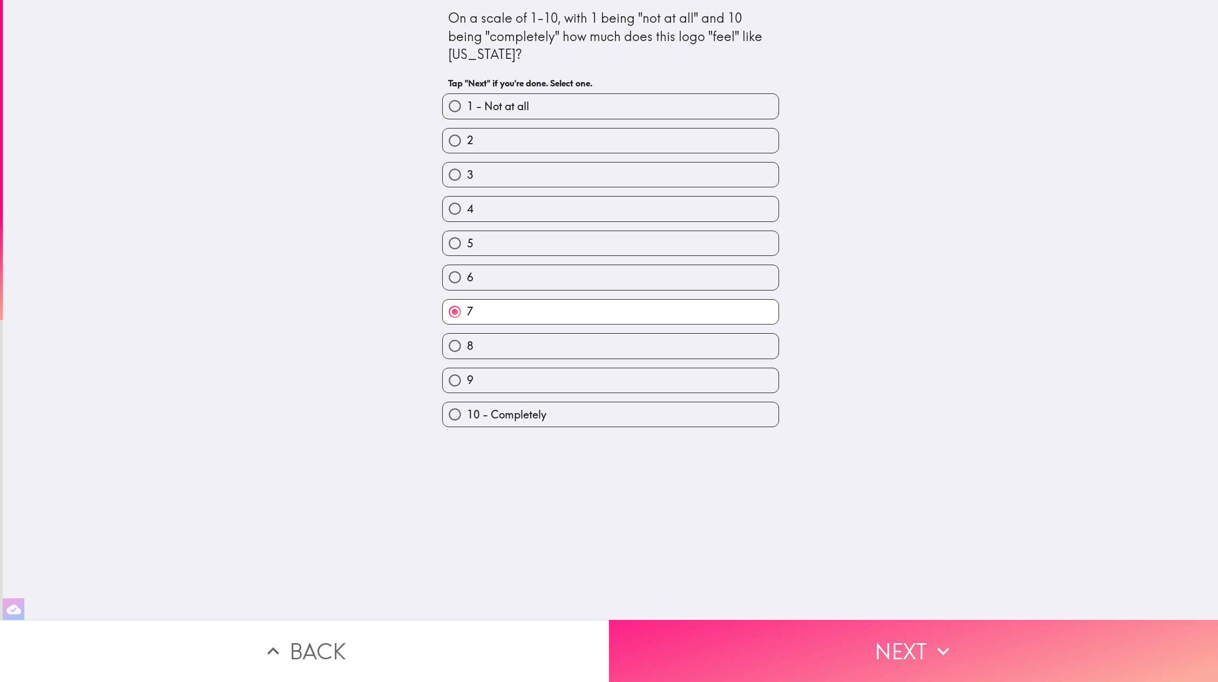
click at [728, 454] on button "Next" at bounding box center [913, 651] width 609 height 62
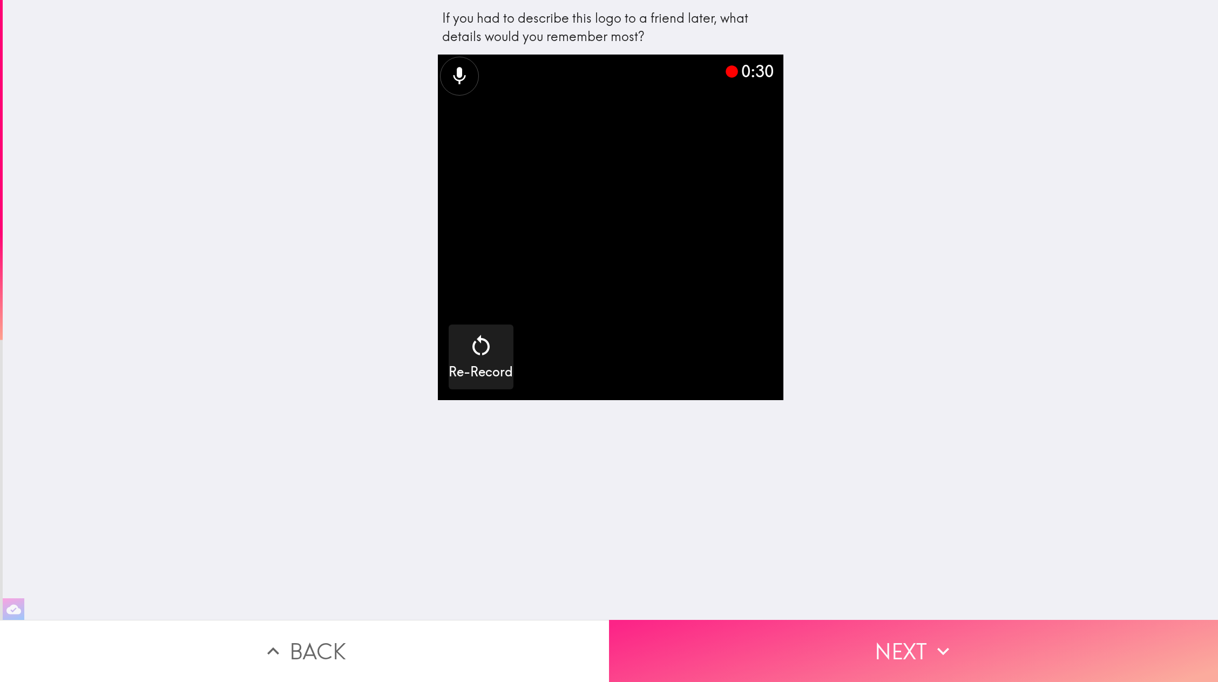
click at [779, 454] on button "Next" at bounding box center [913, 651] width 609 height 62
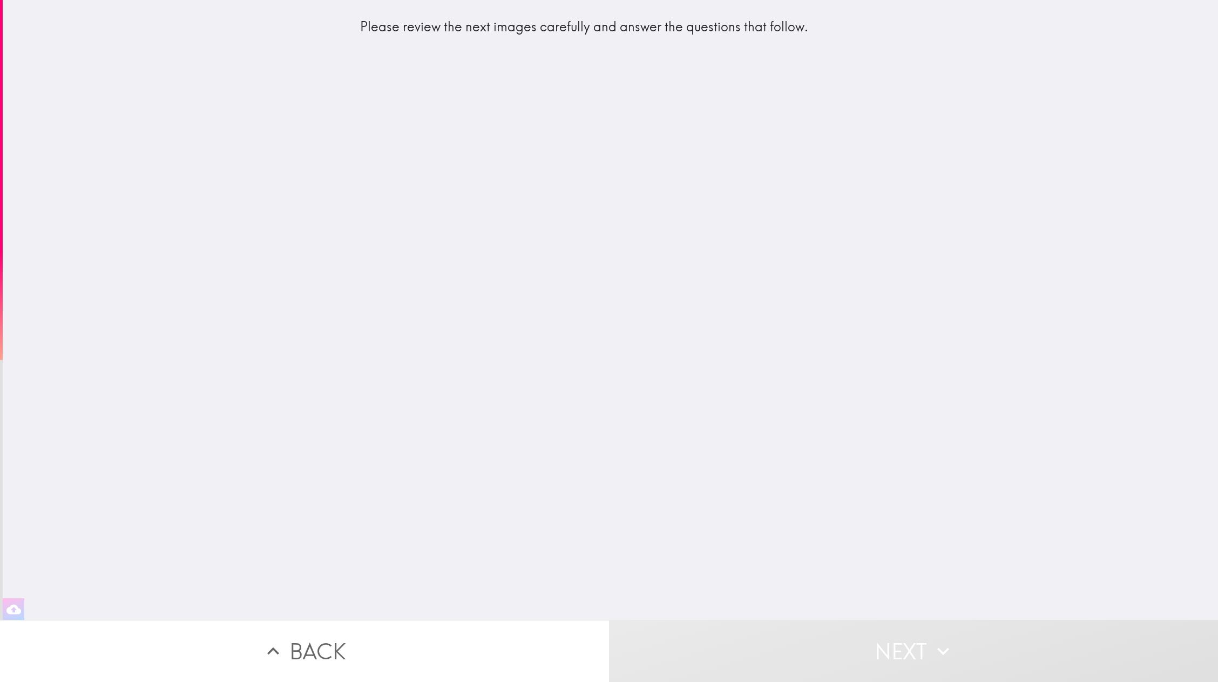
scroll to position [0, 3]
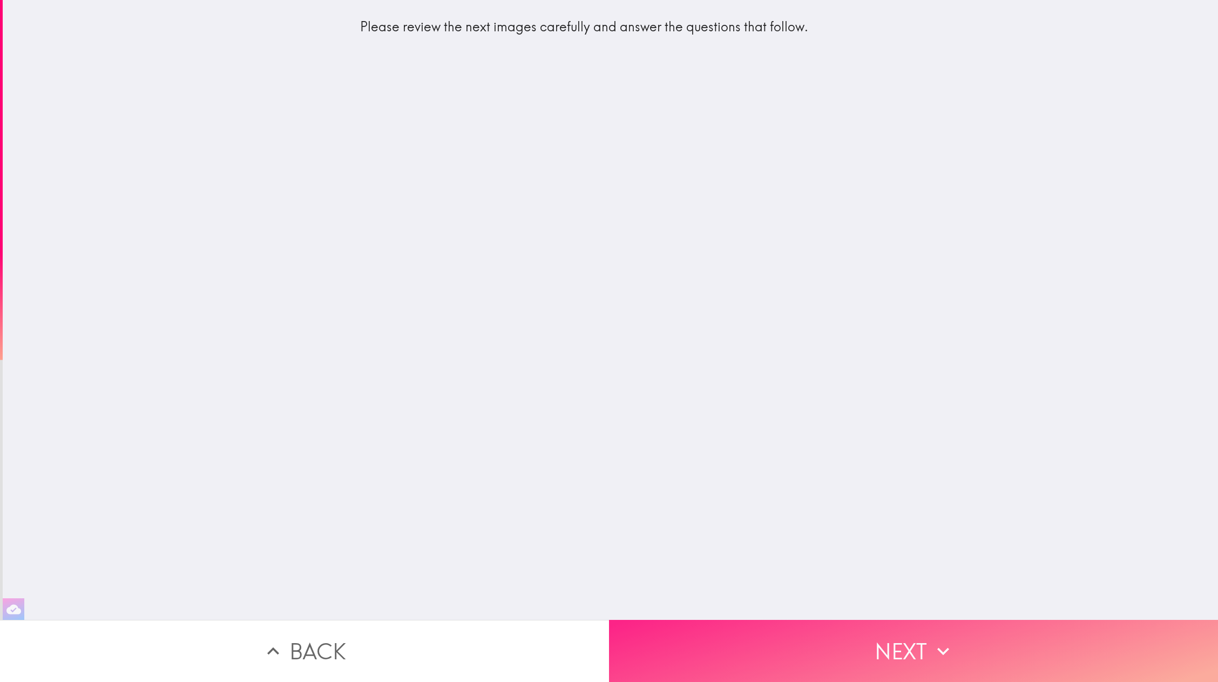
click at [758, 454] on button "Next" at bounding box center [913, 651] width 609 height 62
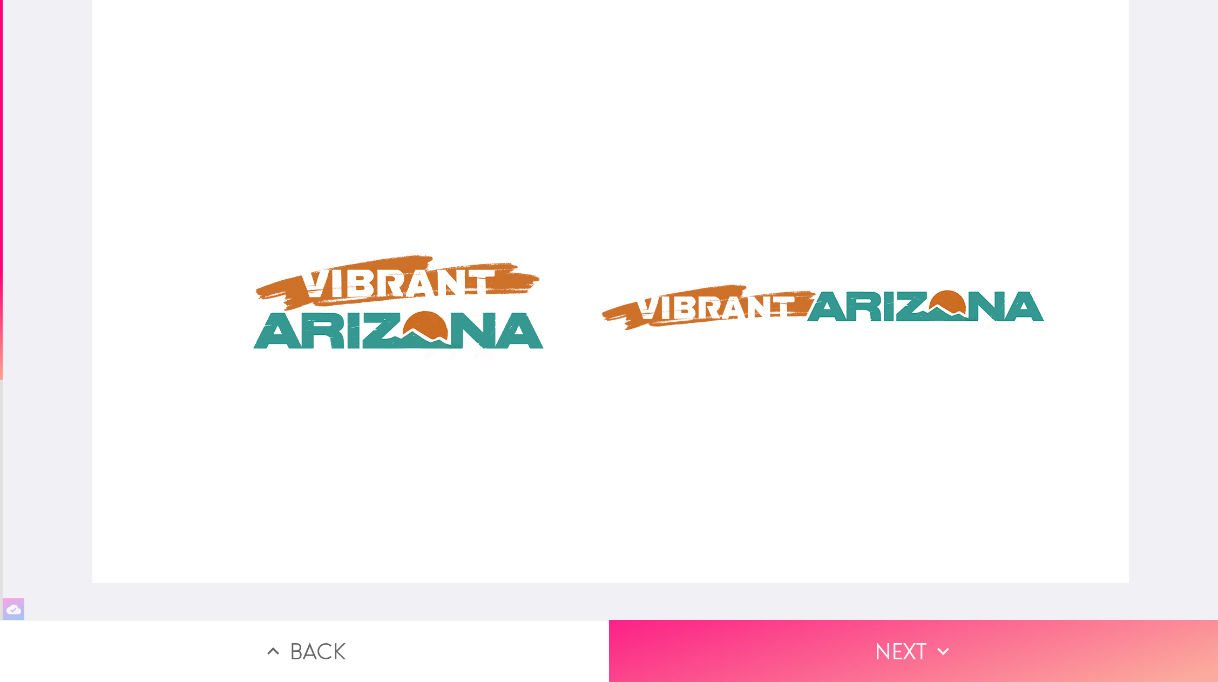
click at [809, 454] on button "Next" at bounding box center [913, 651] width 609 height 62
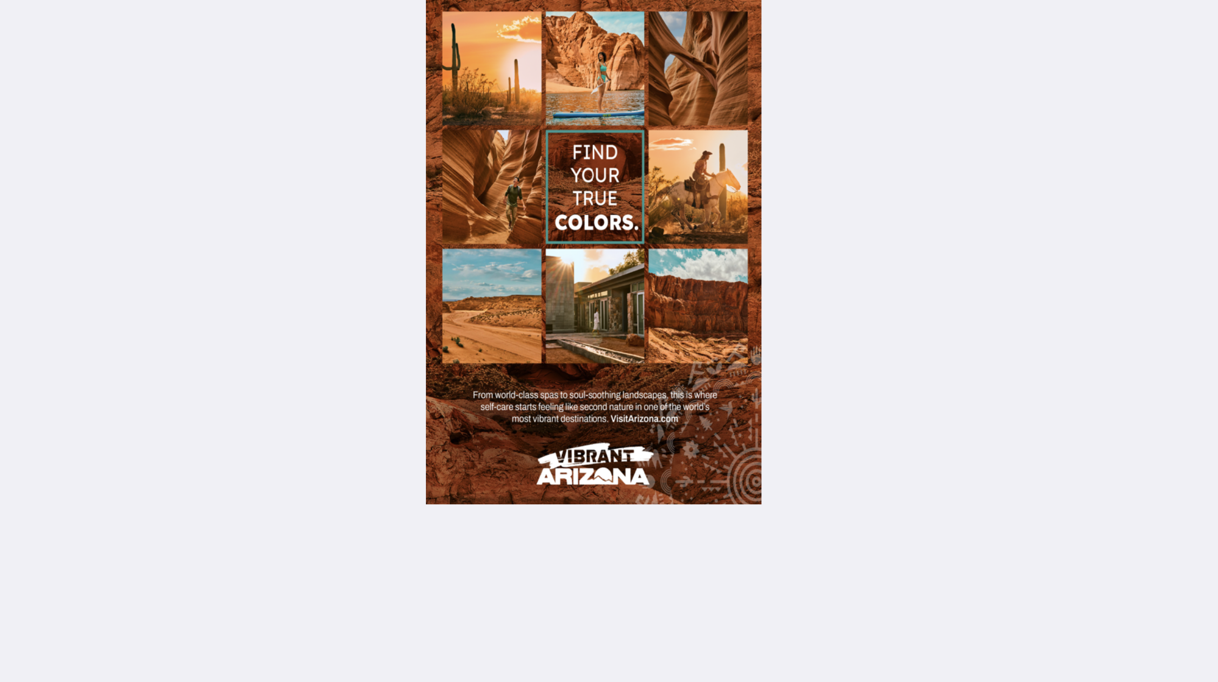
click at [714, 329] on div at bounding box center [610, 203] width 271 height 407
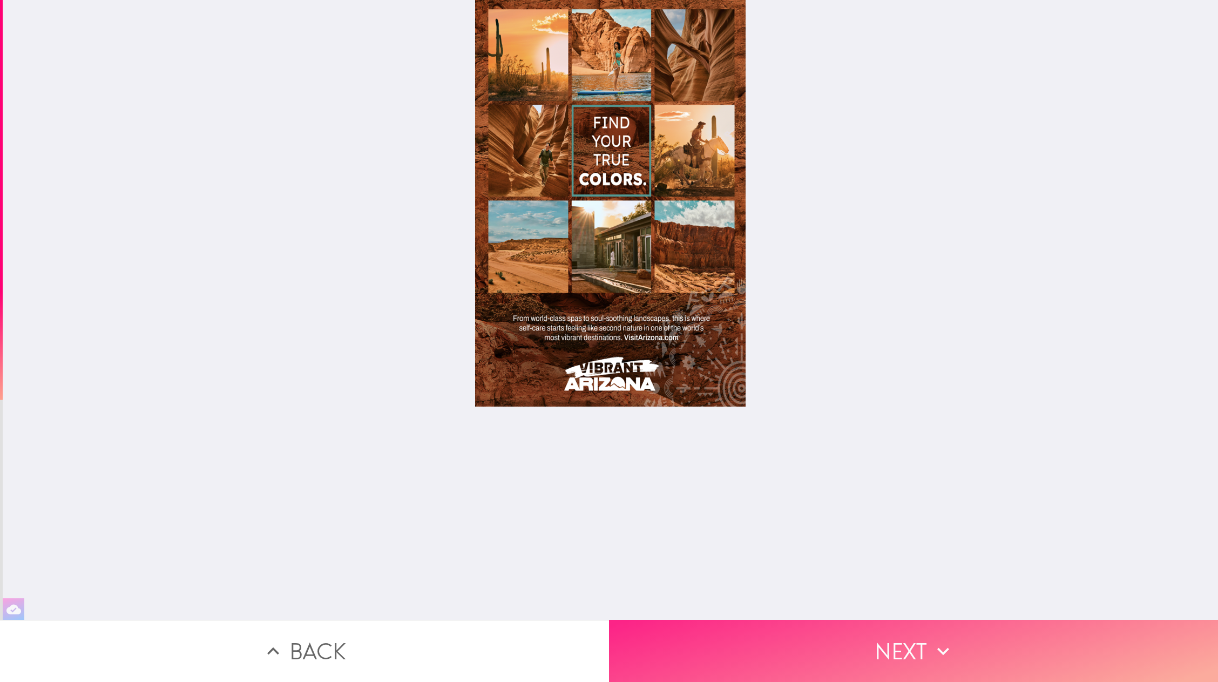
click at [812, 454] on button "Next" at bounding box center [913, 651] width 609 height 62
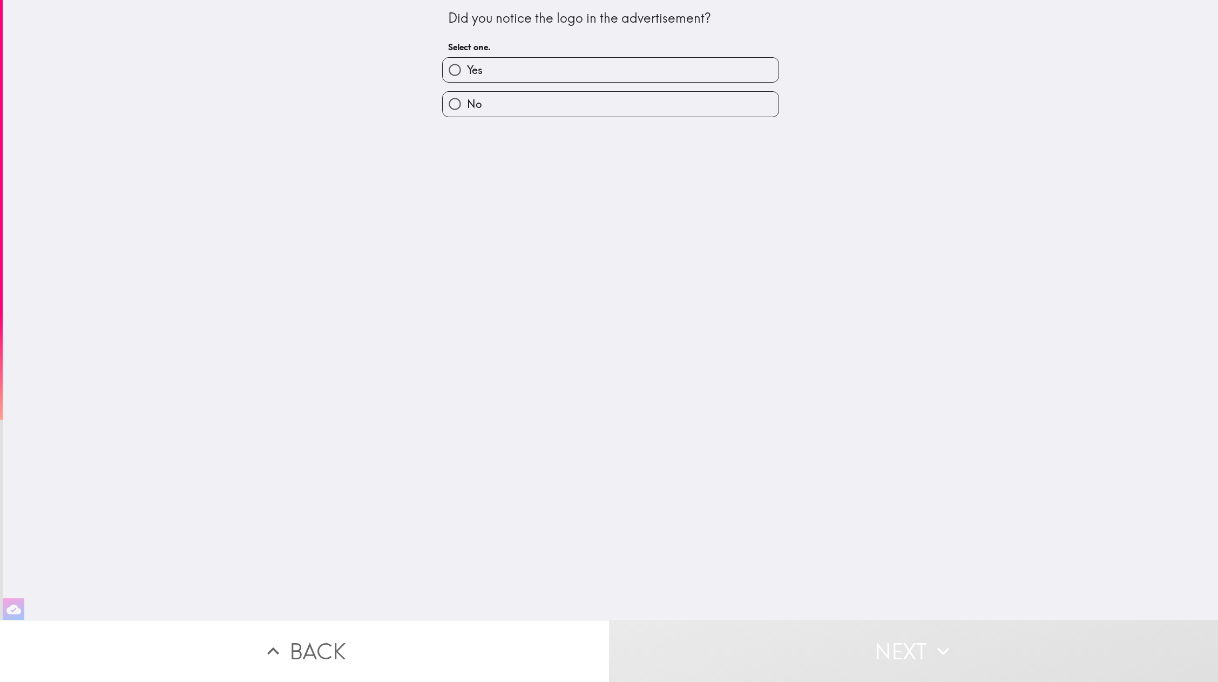
click at [626, 59] on label "Yes" at bounding box center [611, 70] width 336 height 24
click at [467, 59] on input "Yes" at bounding box center [455, 70] width 24 height 24
radio input "true"
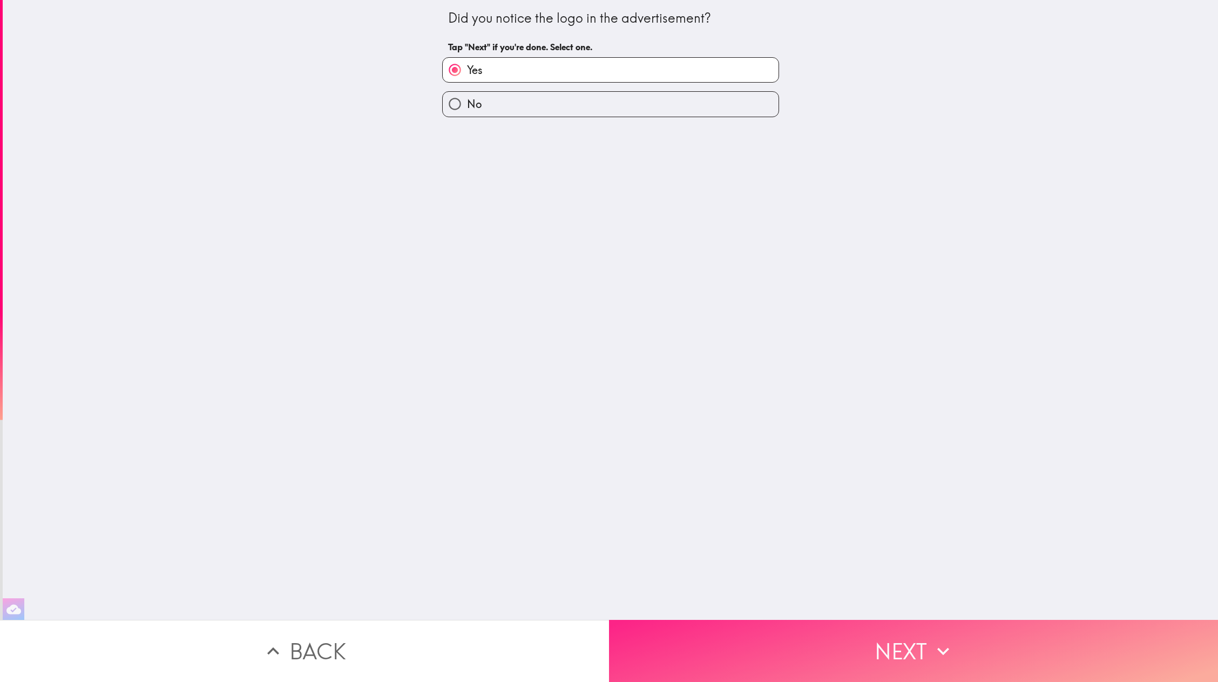
click at [734, 454] on button "Next" at bounding box center [913, 651] width 609 height 62
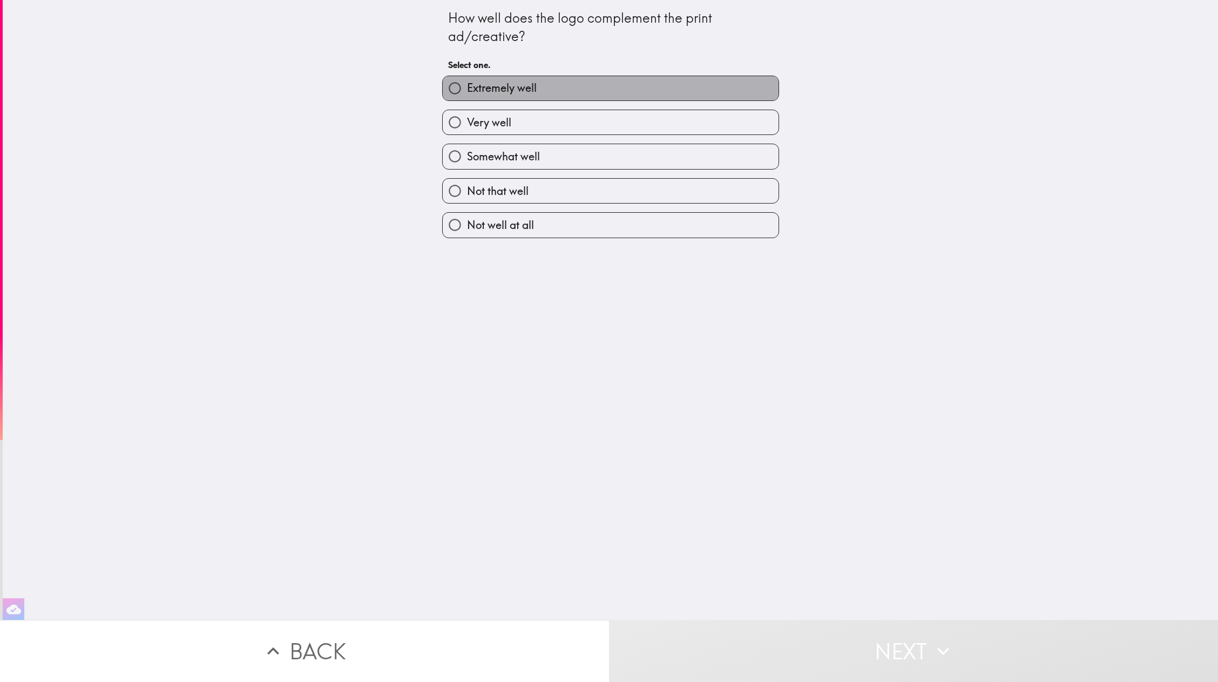
click at [685, 91] on label "Extremely well" at bounding box center [611, 88] width 336 height 24
click at [467, 91] on input "Extremely well" at bounding box center [455, 88] width 24 height 24
radio input "true"
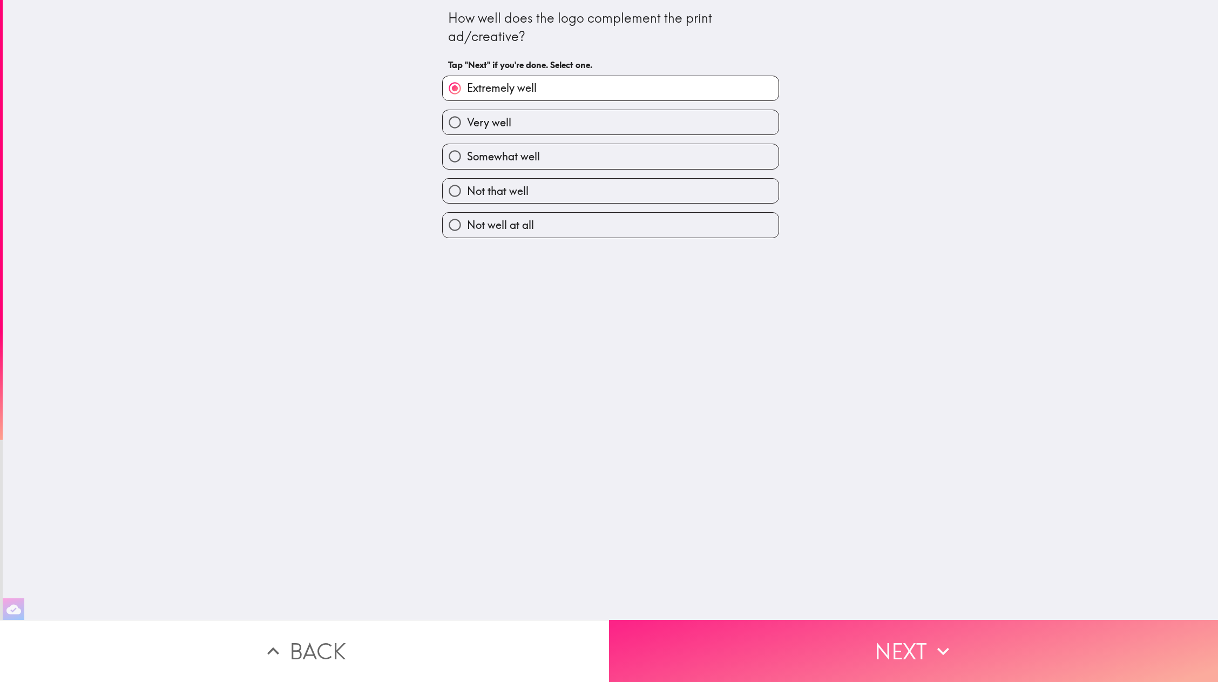
click at [767, 454] on button "Next" at bounding box center [913, 651] width 609 height 62
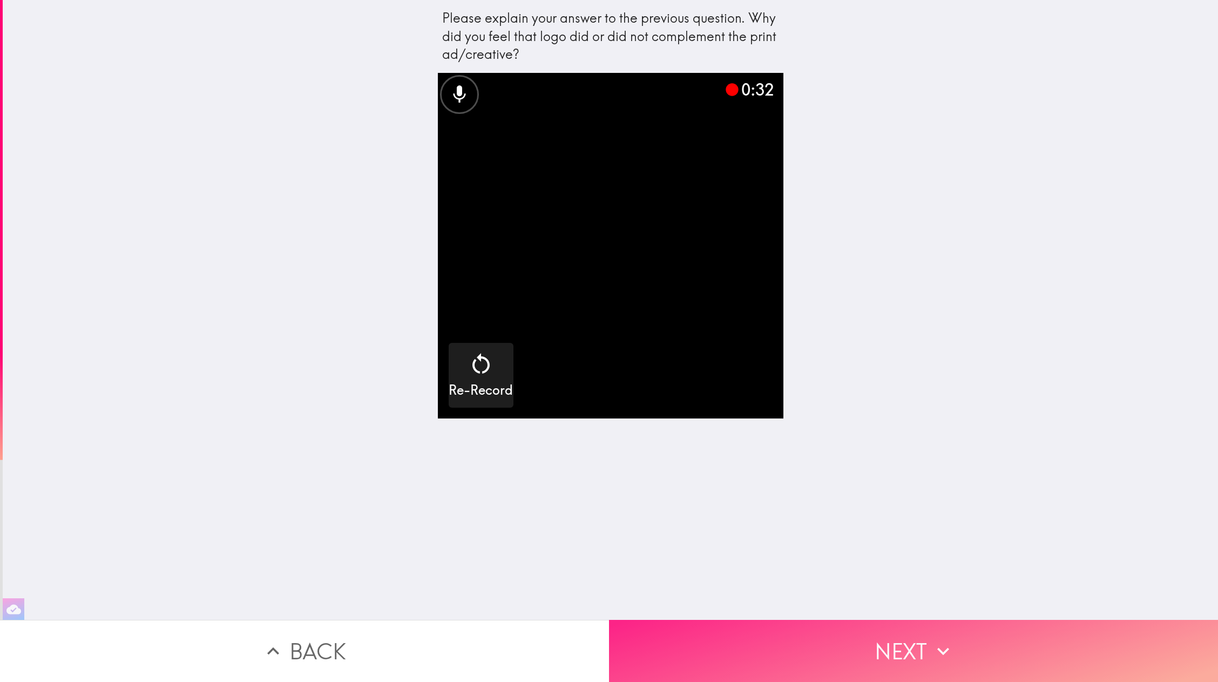
click at [806, 454] on button "Next" at bounding box center [913, 651] width 609 height 62
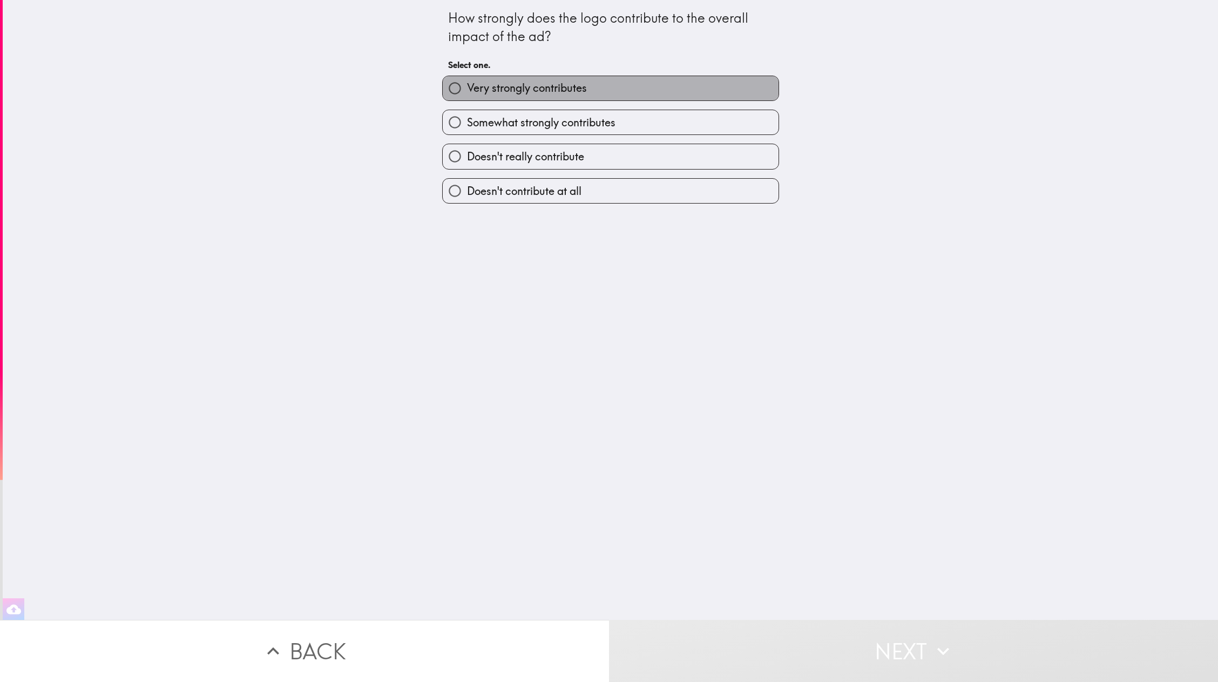
click at [575, 97] on label "Very strongly contributes" at bounding box center [611, 88] width 336 height 24
click at [467, 97] on input "Very strongly contributes" at bounding box center [455, 88] width 24 height 24
radio input "true"
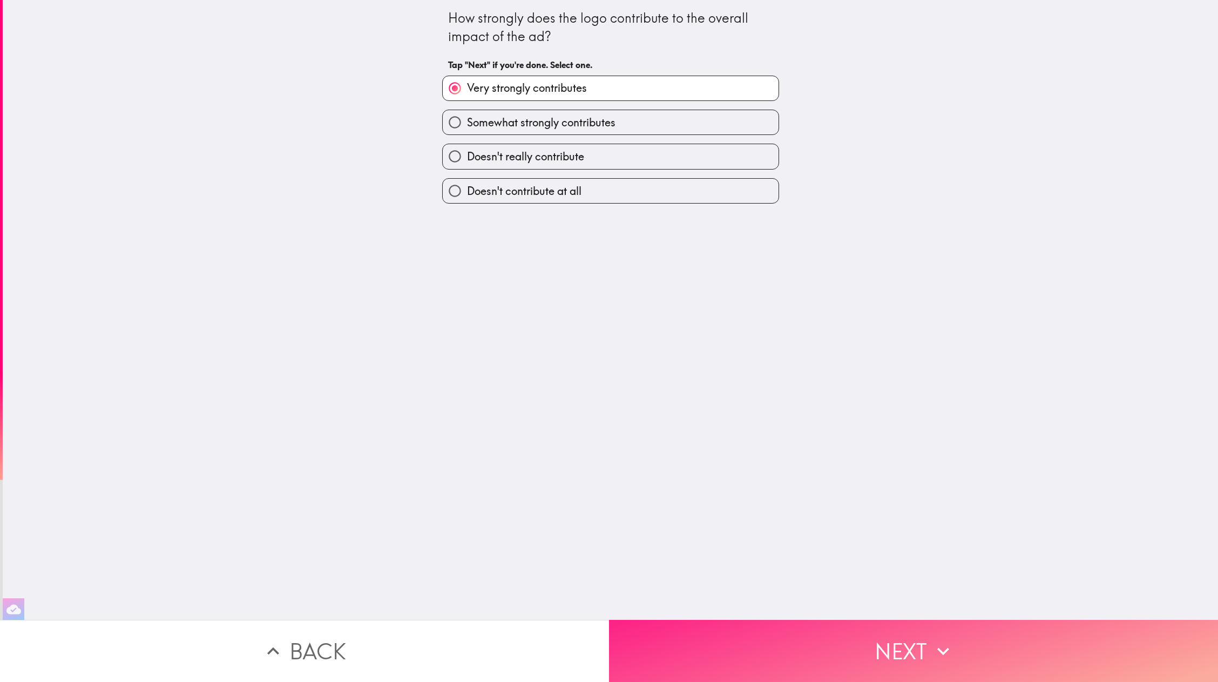
click at [737, 454] on button "Next" at bounding box center [913, 651] width 609 height 62
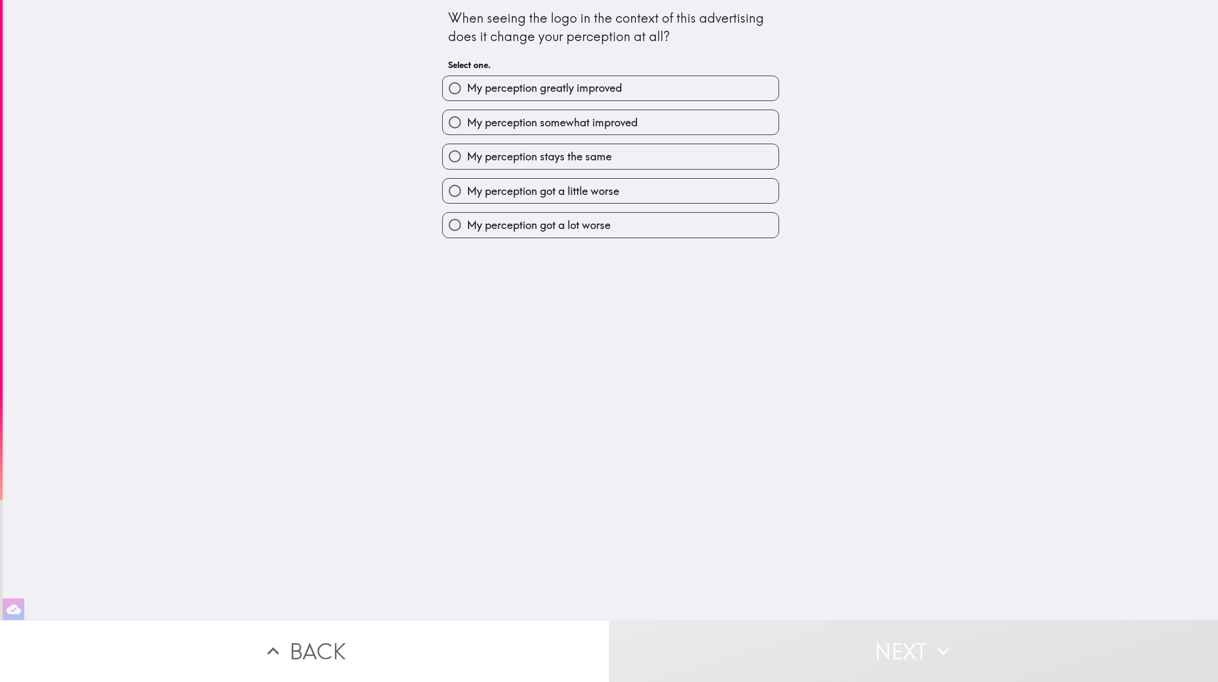
click at [642, 92] on label "My perception greatly improved" at bounding box center [611, 88] width 336 height 24
click at [467, 92] on input "My perception greatly improved" at bounding box center [455, 88] width 24 height 24
radio input "true"
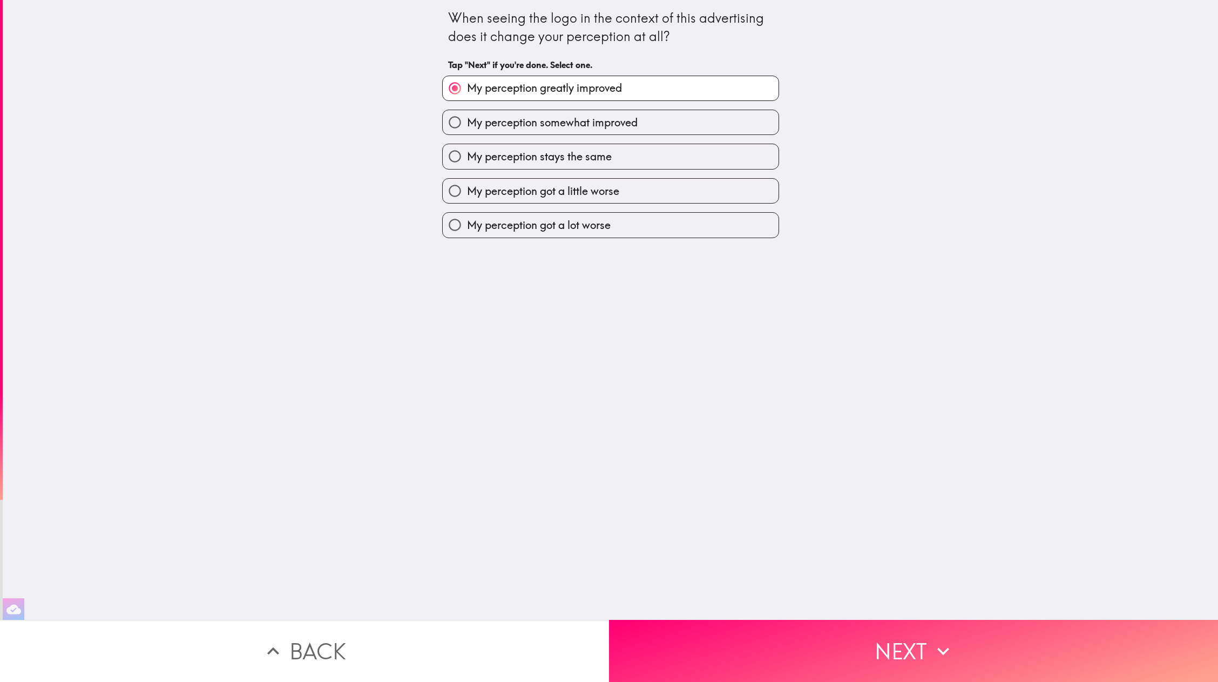
click at [698, 454] on div "When seeing the logo in the context of this advertising does it change your per…" at bounding box center [611, 310] width 1216 height 620
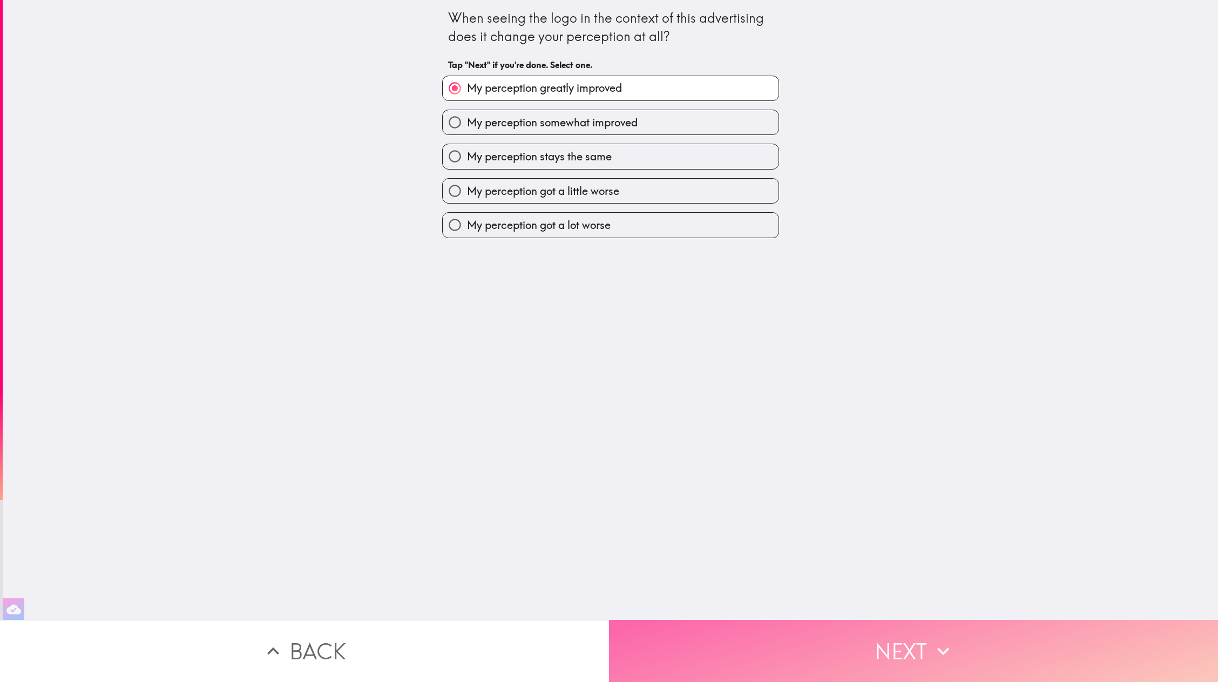
click at [693, 454] on button "Next" at bounding box center [913, 651] width 609 height 62
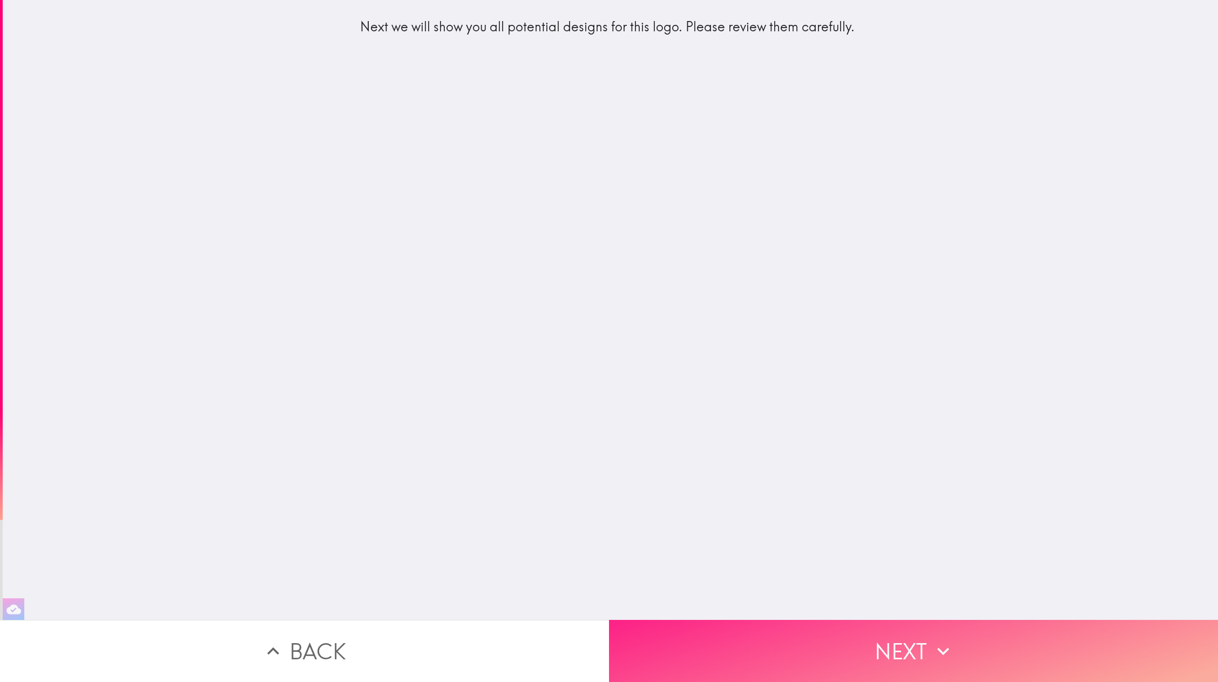
click at [717, 454] on button "Next" at bounding box center [913, 651] width 609 height 62
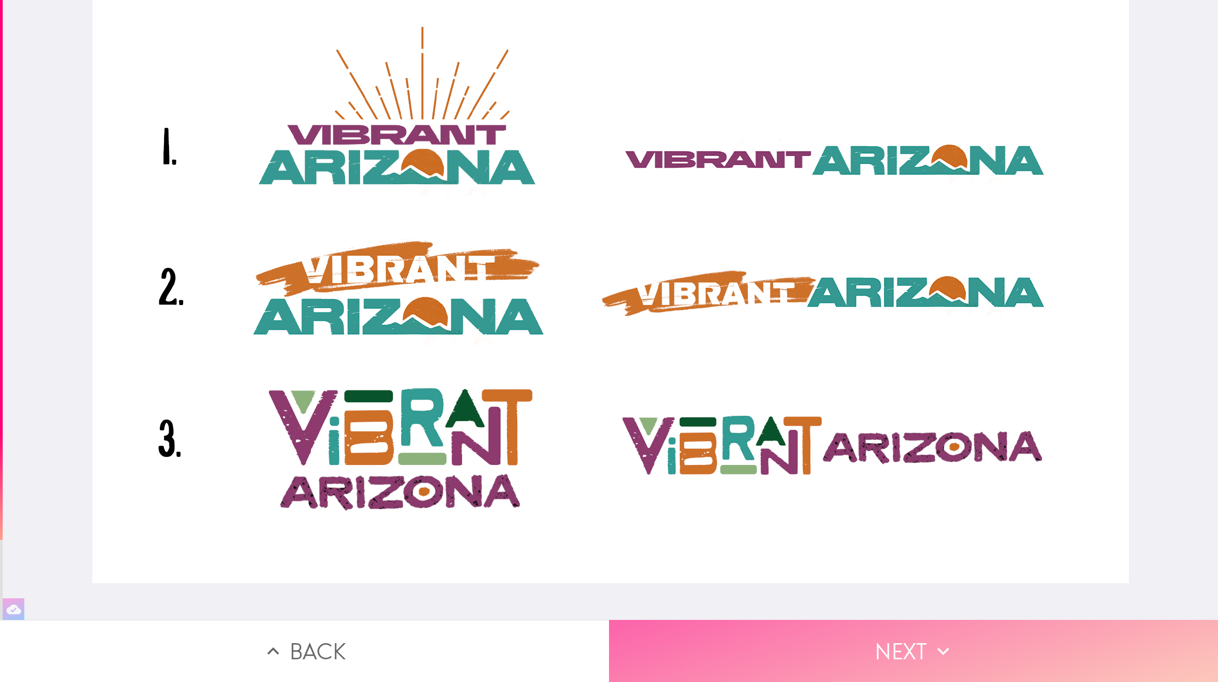
click at [812, 454] on button "Next" at bounding box center [913, 651] width 609 height 62
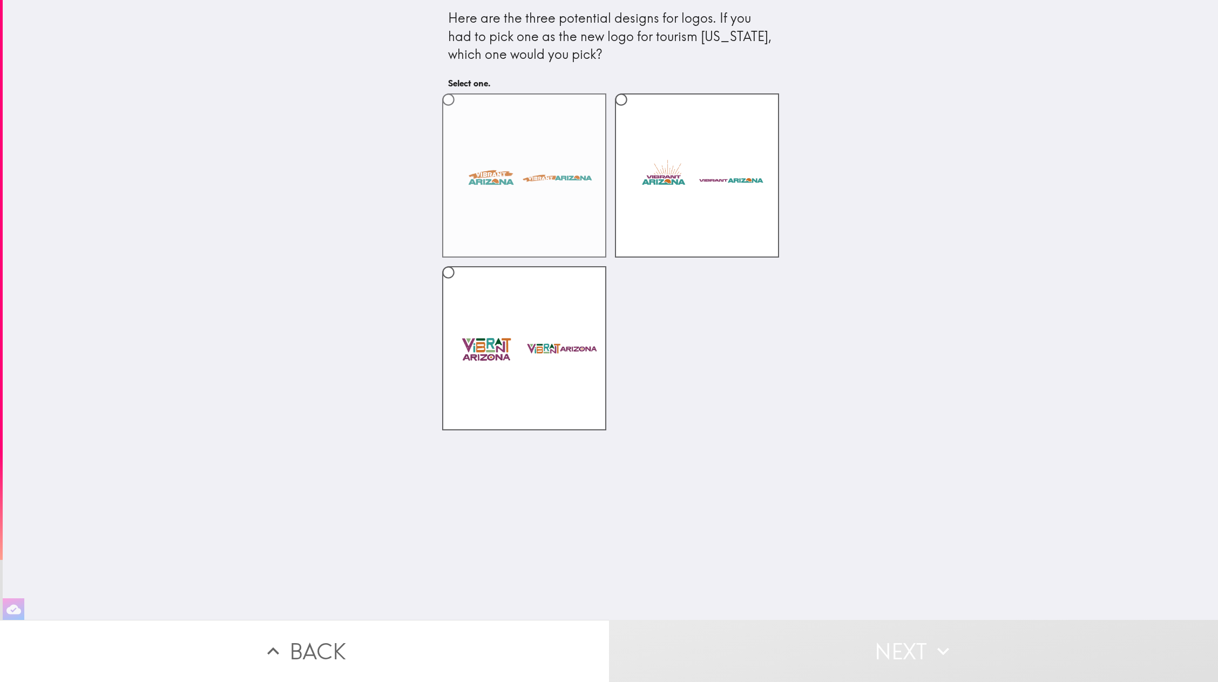
click at [534, 136] on label at bounding box center [524, 175] width 164 height 164
click at [461, 112] on input "radio" at bounding box center [448, 99] width 24 height 24
radio input "true"
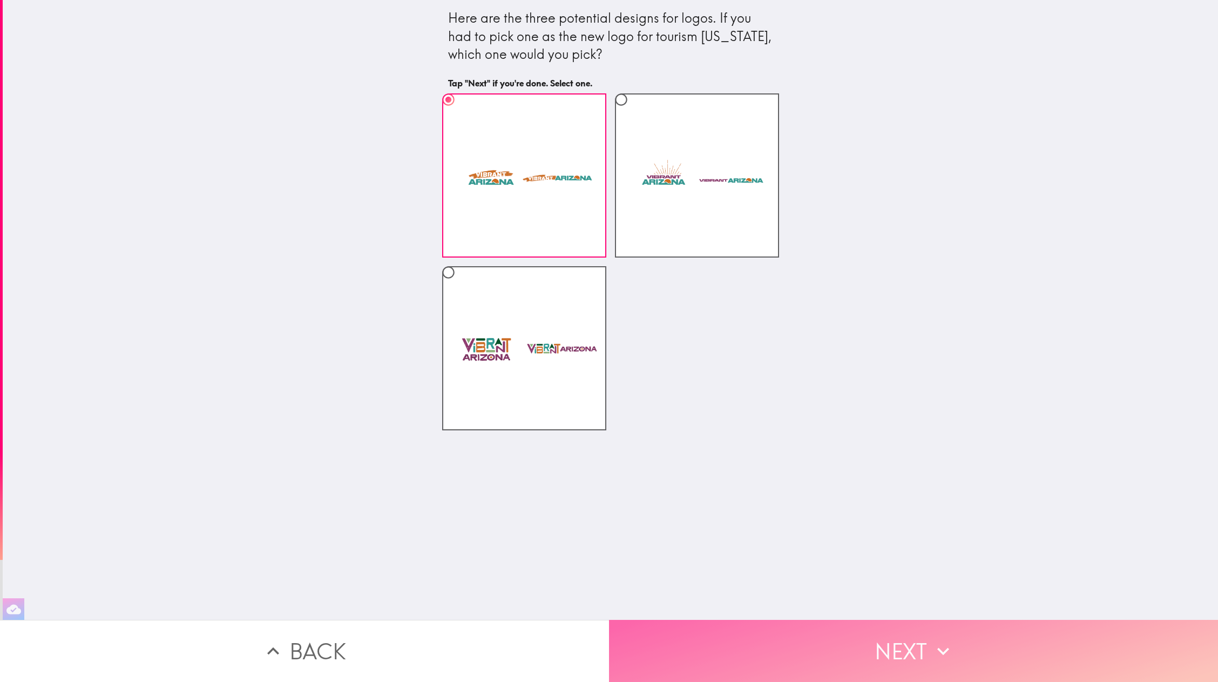
click at [768, 454] on button "Next" at bounding box center [913, 651] width 609 height 62
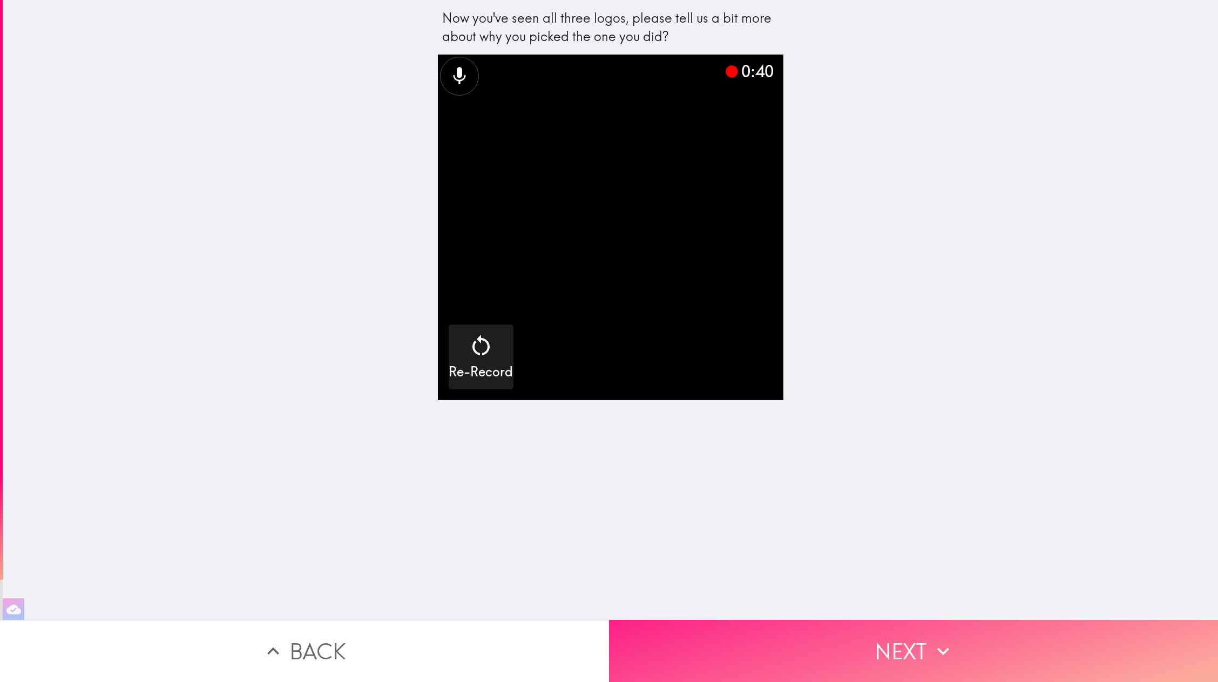
click at [812, 454] on button "Next" at bounding box center [913, 651] width 609 height 62
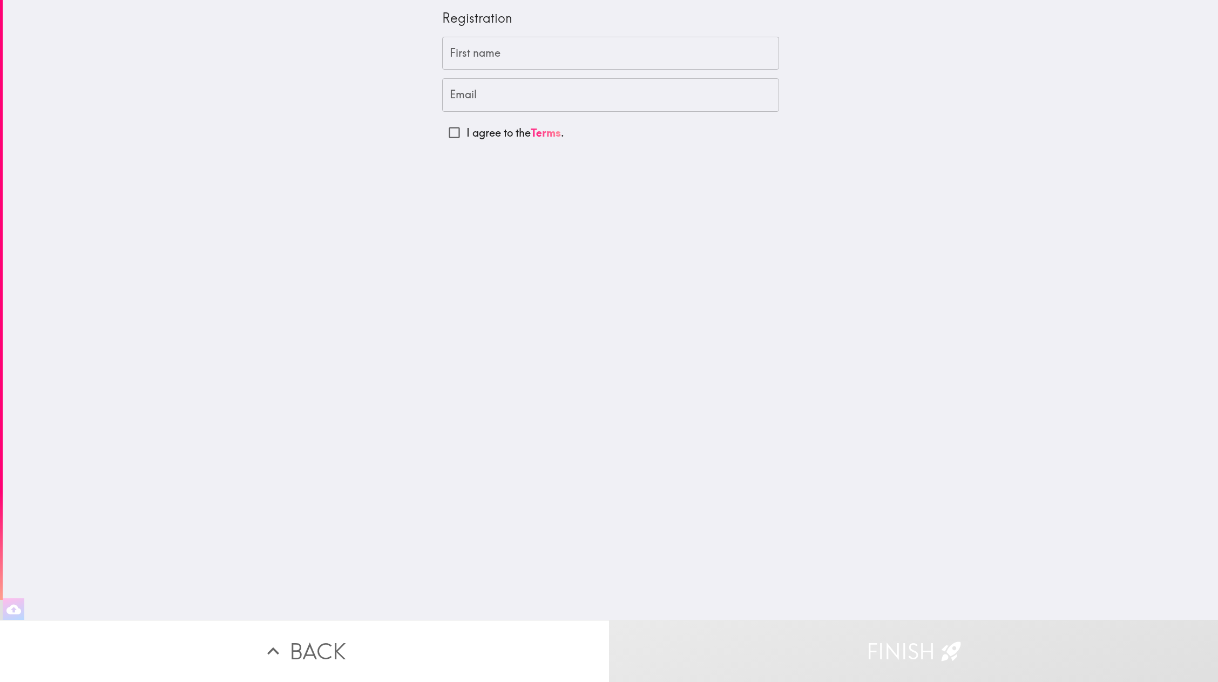
click at [685, 58] on input "First name" at bounding box center [610, 53] width 337 height 33
type input "[PERSON_NAME]"
type input "[EMAIL_ADDRESS][DOMAIN_NAME]"
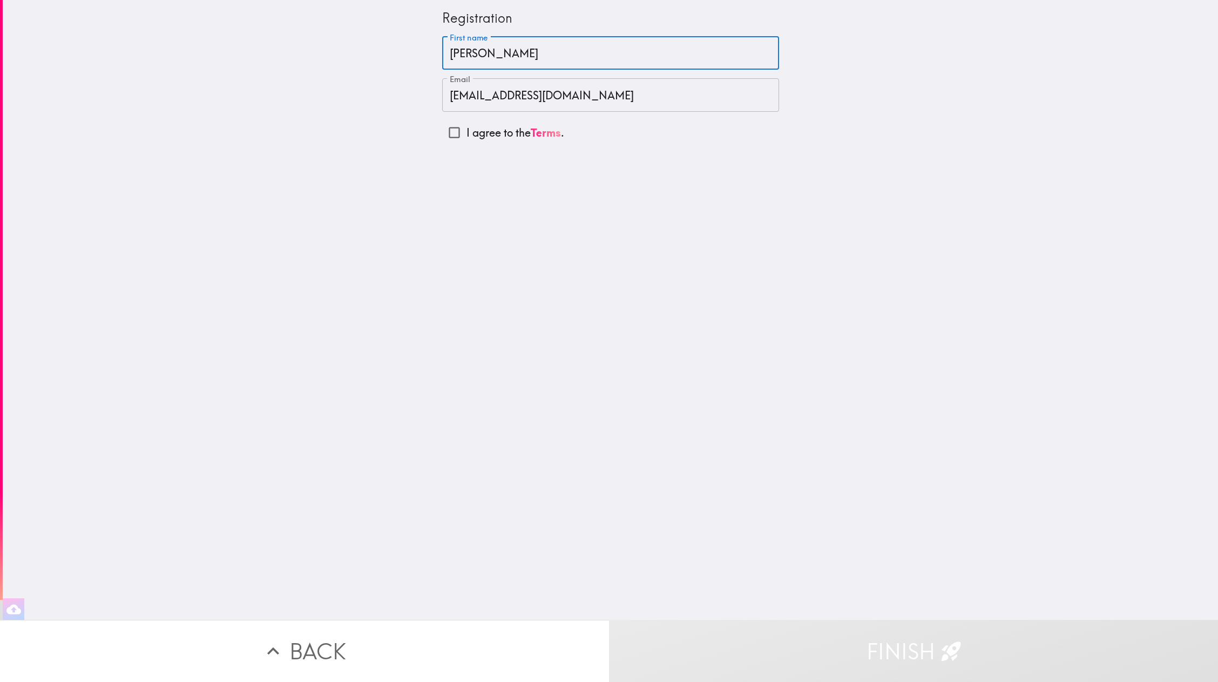
click at [453, 134] on input "I agree to the Terms ." at bounding box center [454, 132] width 24 height 24
checkbox input "true"
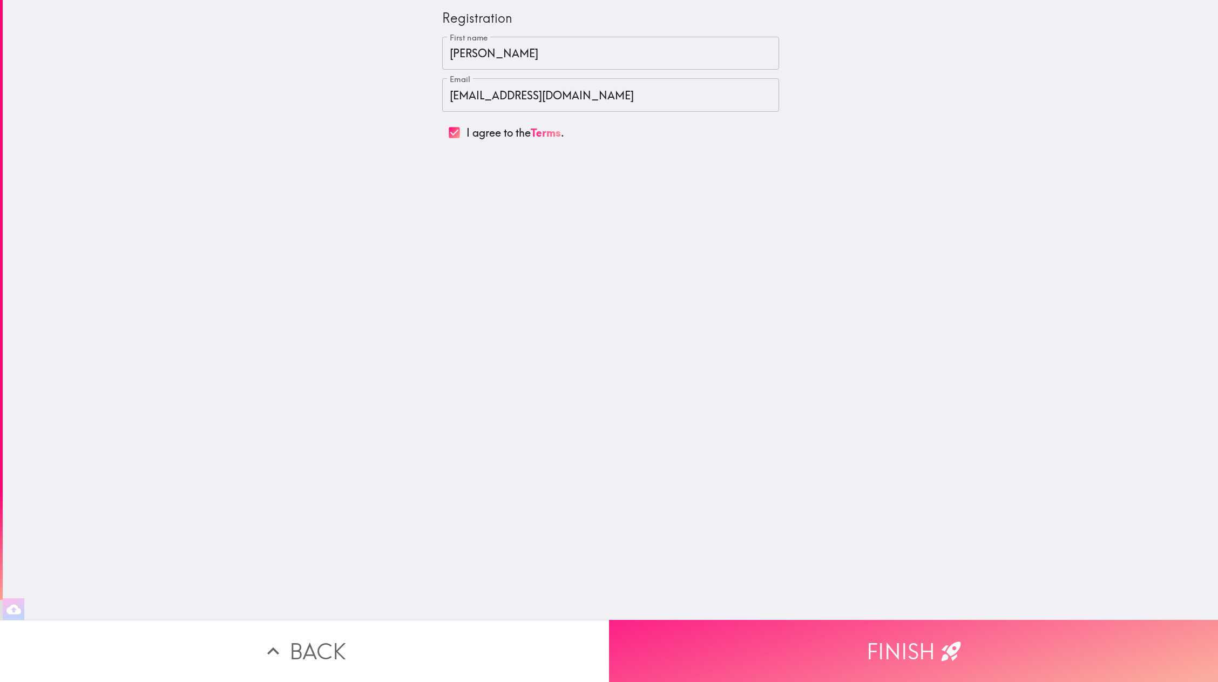
click at [812, 454] on button "Finish" at bounding box center [913, 651] width 609 height 62
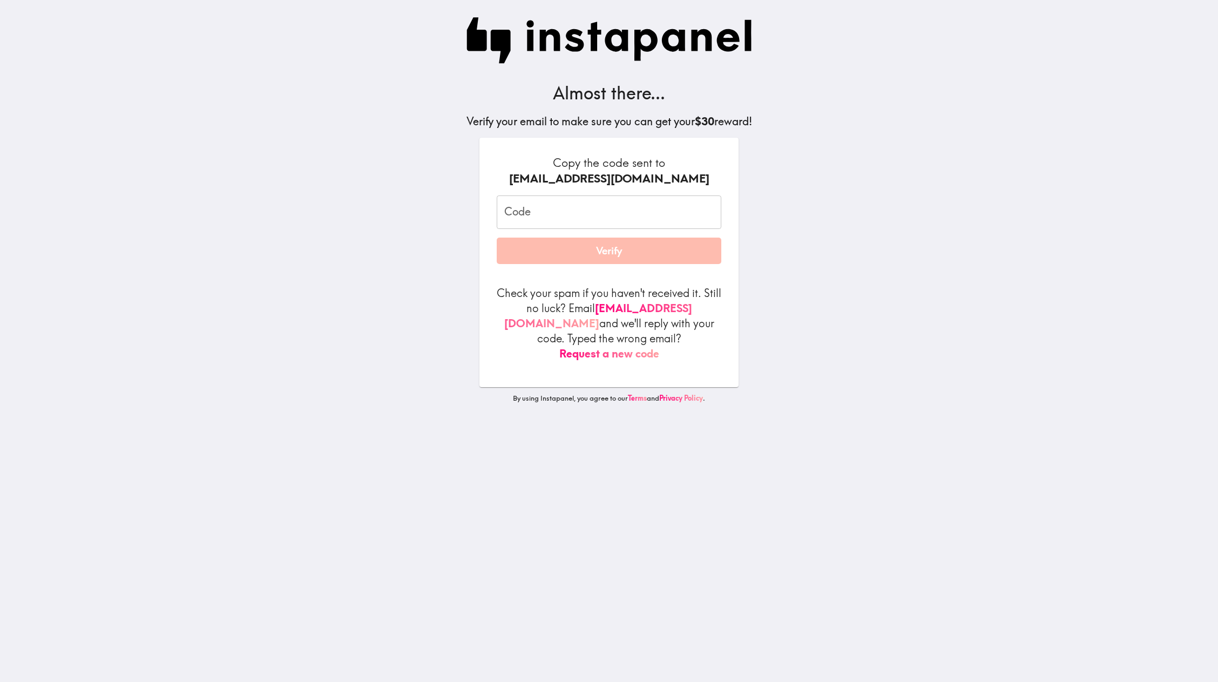
click at [676, 211] on input "Code" at bounding box center [609, 211] width 225 height 33
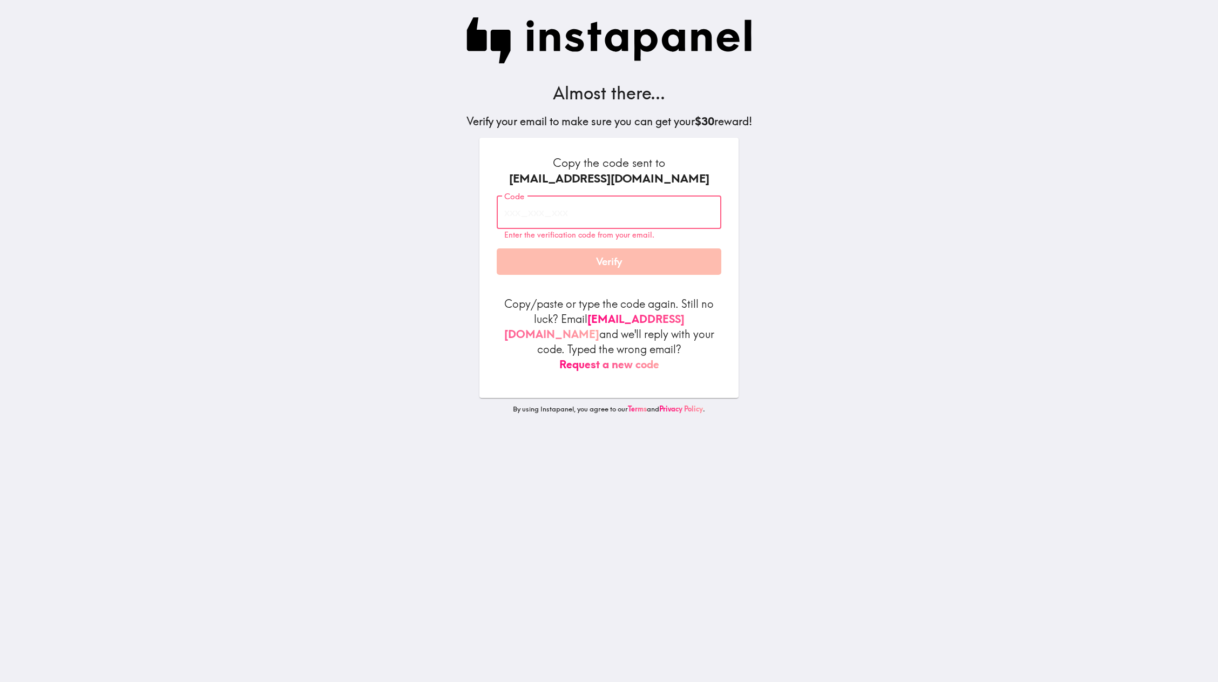
paste input "i76_72d_QFb"
type input "i76_72d_QFb"
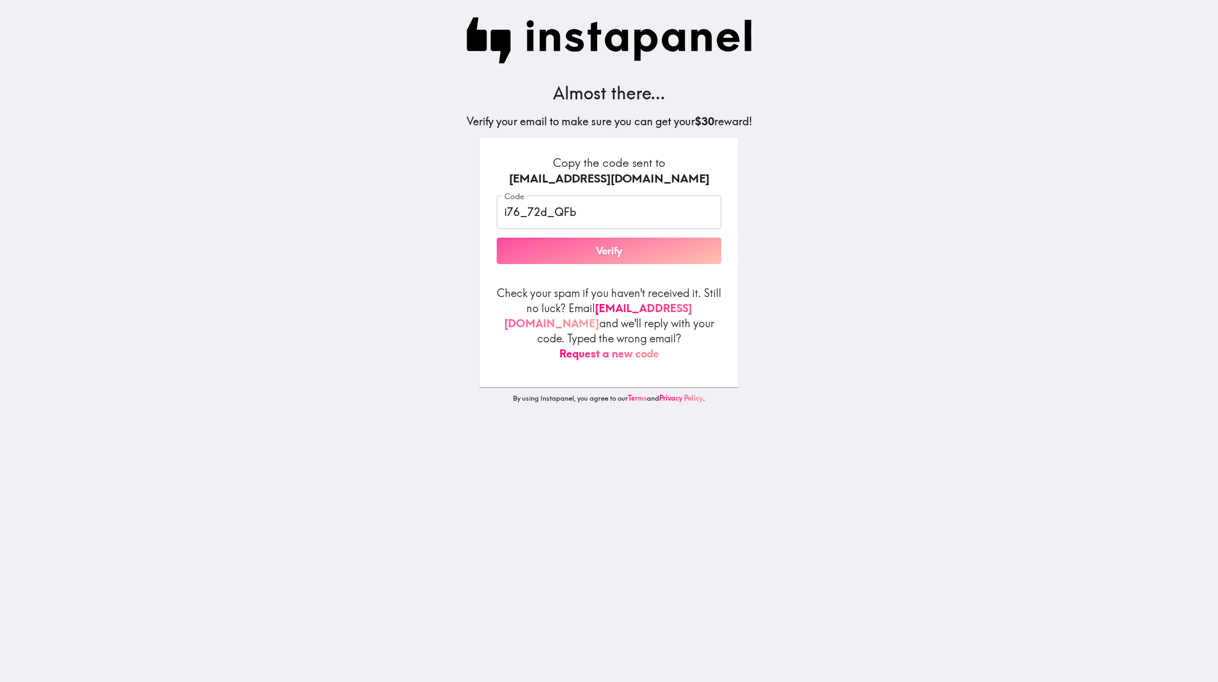
click at [635, 244] on button "Verify" at bounding box center [609, 251] width 225 height 27
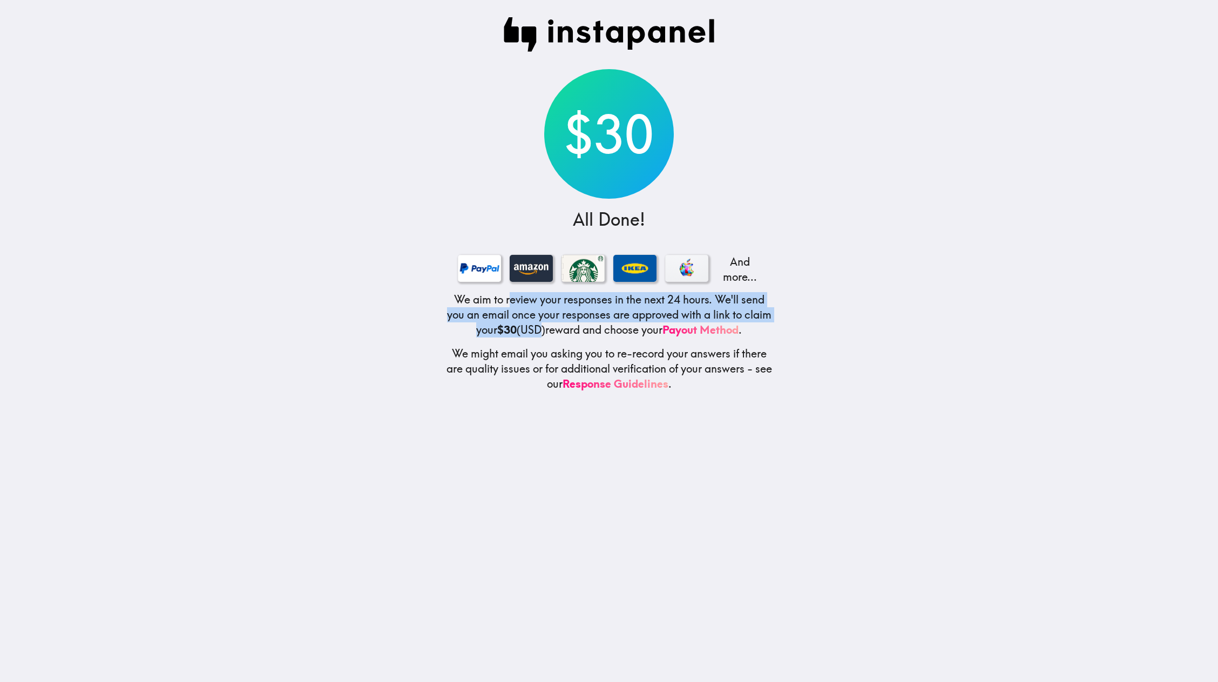
drag, startPoint x: 542, startPoint y: 333, endPoint x: 504, endPoint y: 296, distance: 53.1
click at [504, 296] on h5 "We aim to review your responses in the next 24 hours. We'll send you an email o…" at bounding box center [609, 314] width 328 height 45
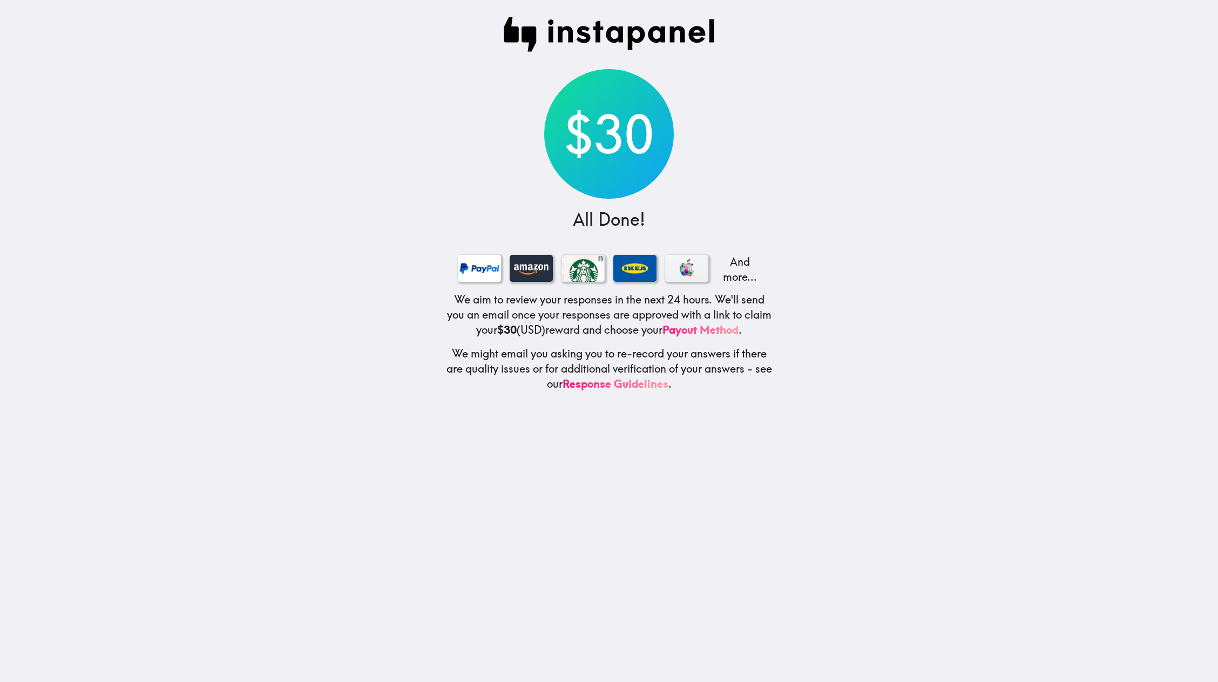
click at [561, 334] on h5 "We aim to review your responses in the next 24 hours. We'll send you an email o…" at bounding box center [609, 314] width 328 height 45
click at [699, 328] on link "Payout Method" at bounding box center [701, 329] width 76 height 13
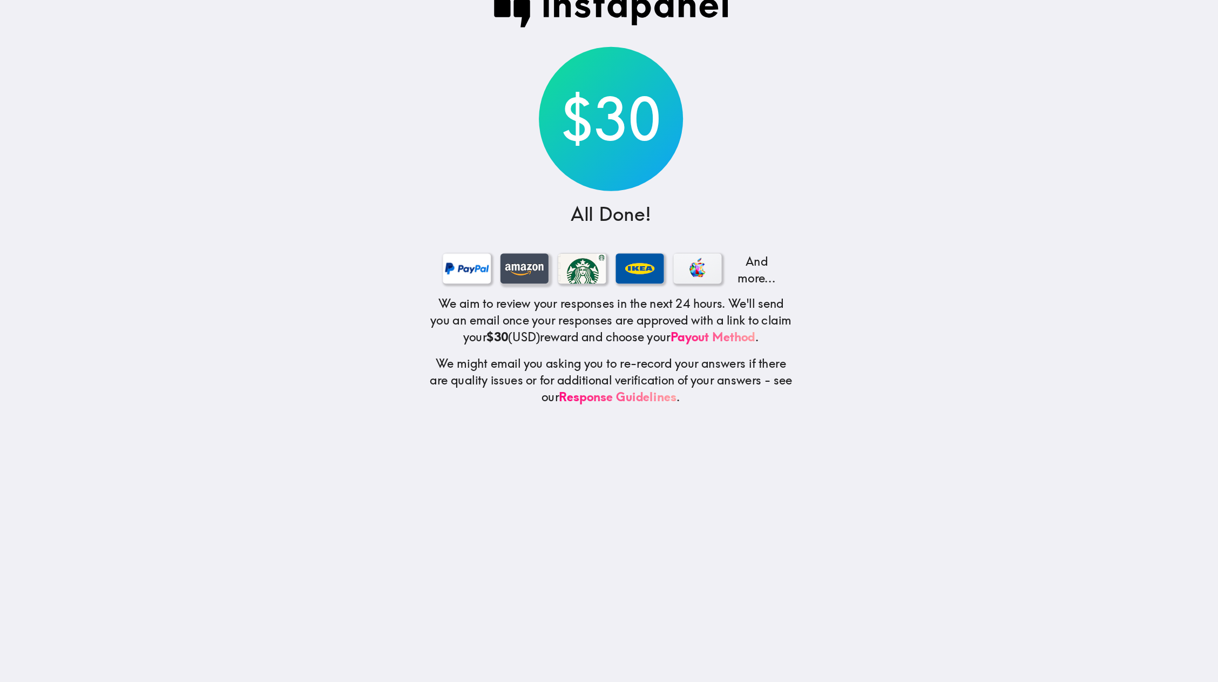
click at [517, 268] on div at bounding box center [531, 268] width 43 height 27
